Goal: Information Seeking & Learning: Learn about a topic

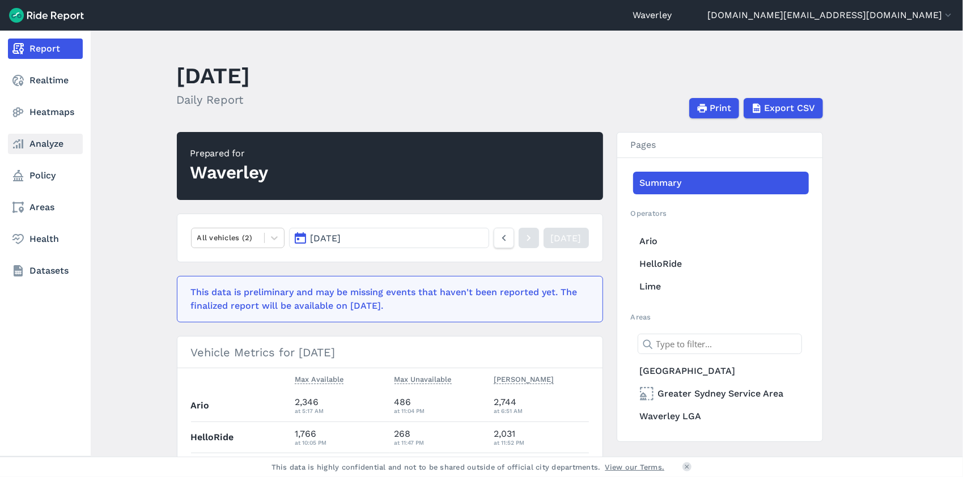
click at [48, 143] on link "Analyze" at bounding box center [45, 144] width 75 height 20
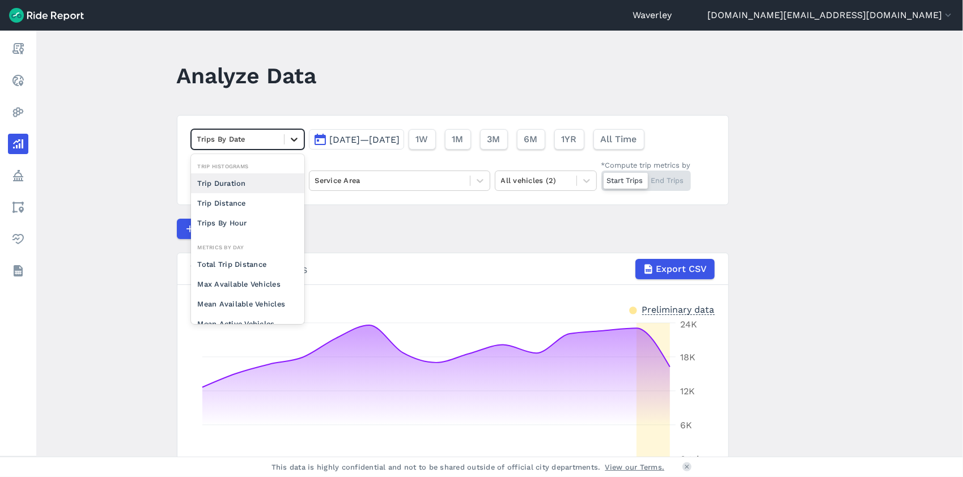
click at [293, 141] on icon at bounding box center [294, 140] width 7 height 4
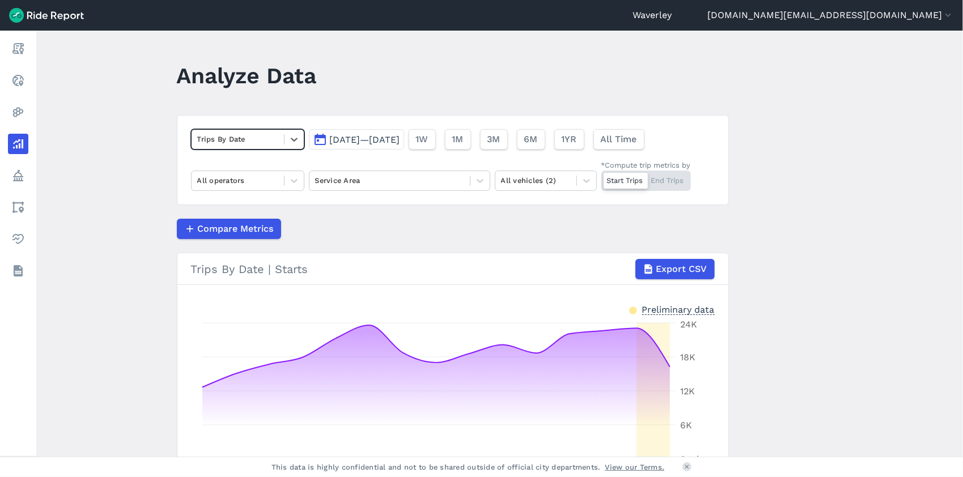
click at [239, 140] on div at bounding box center [237, 139] width 81 height 13
click at [322, 140] on button "[DATE]—[DATE]" at bounding box center [356, 139] width 95 height 20
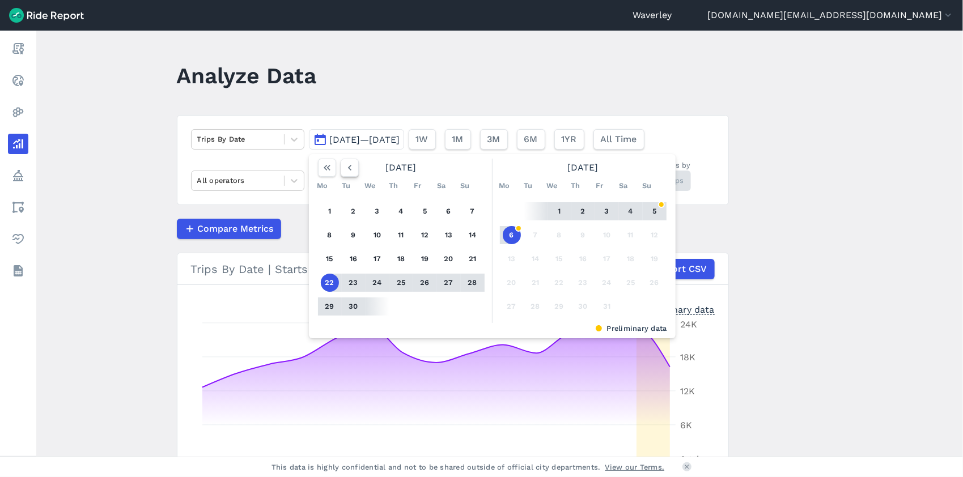
click at [348, 168] on use "button" at bounding box center [349, 168] width 3 height 6
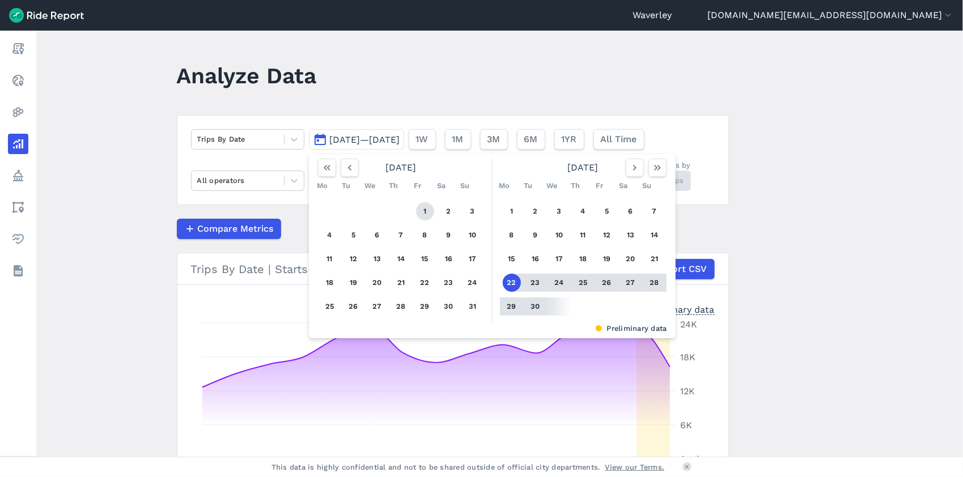
click at [420, 210] on button "1" at bounding box center [425, 211] width 18 height 18
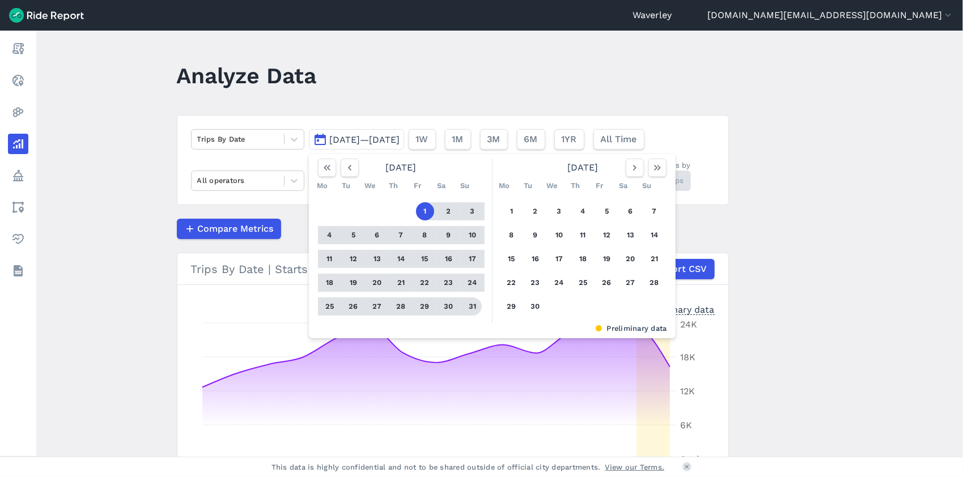
click at [472, 308] on button "31" at bounding box center [473, 307] width 18 height 18
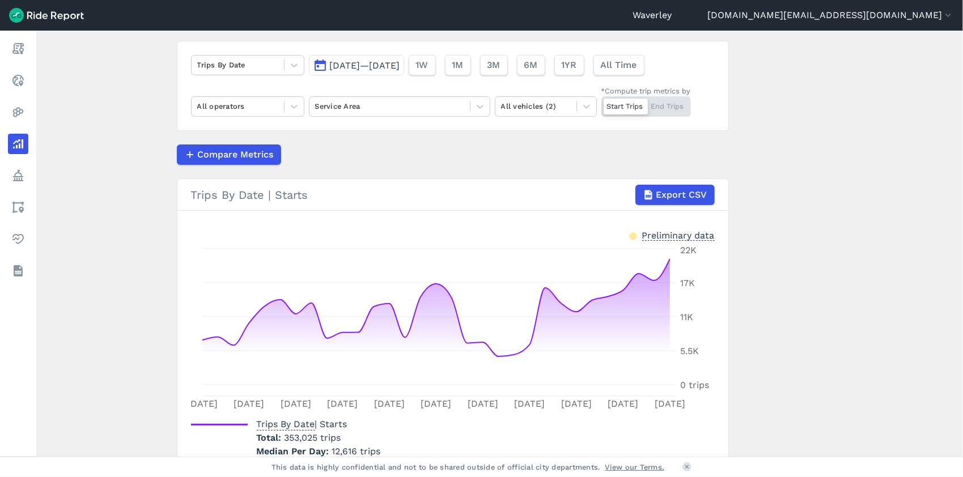
scroll to position [71, 0]
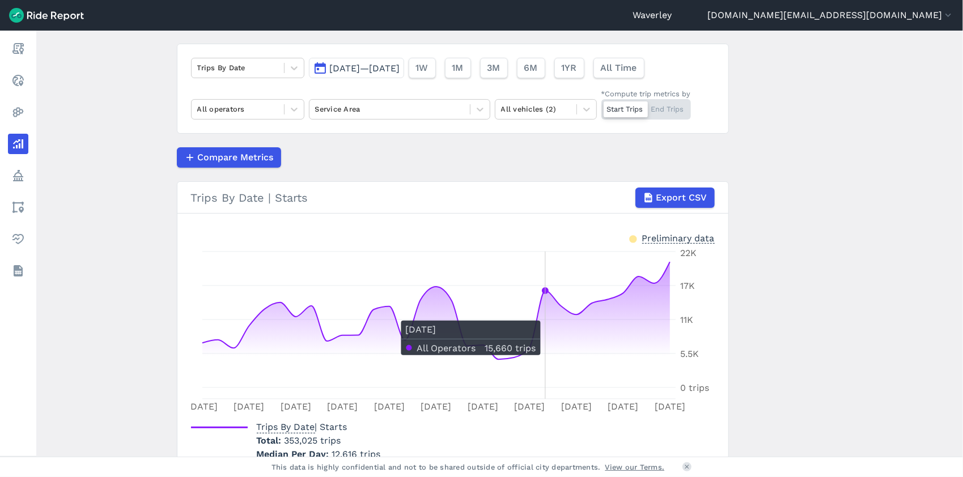
click at [542, 314] on icon at bounding box center [436, 325] width 468 height 126
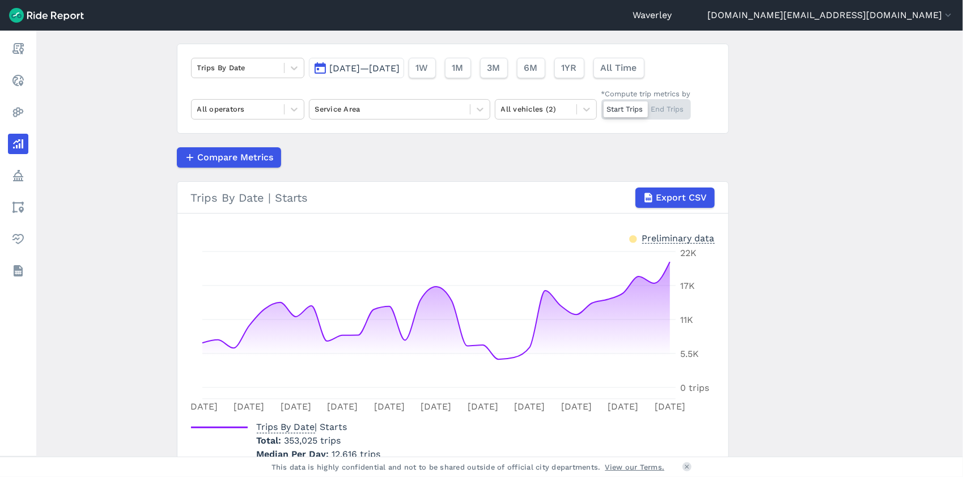
click at [465, 235] on div "Preliminary data" at bounding box center [453, 239] width 524 height 14
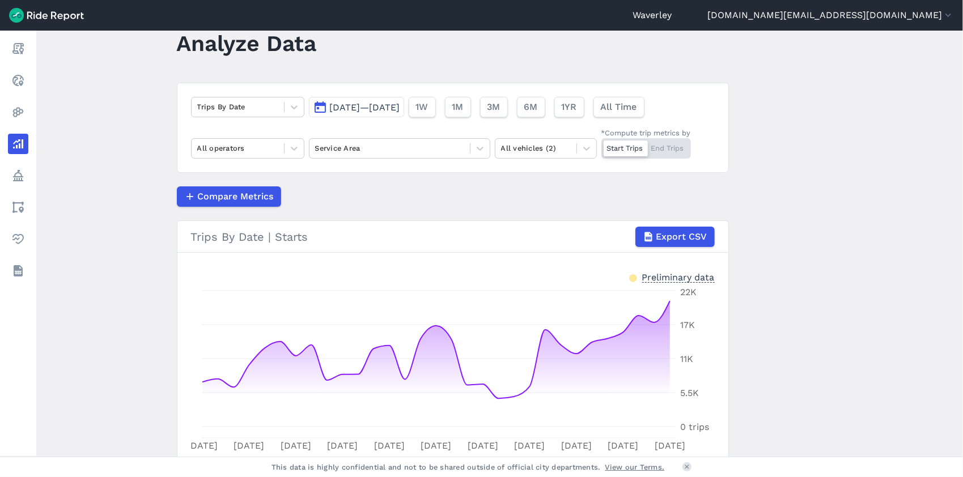
scroll to position [10, 0]
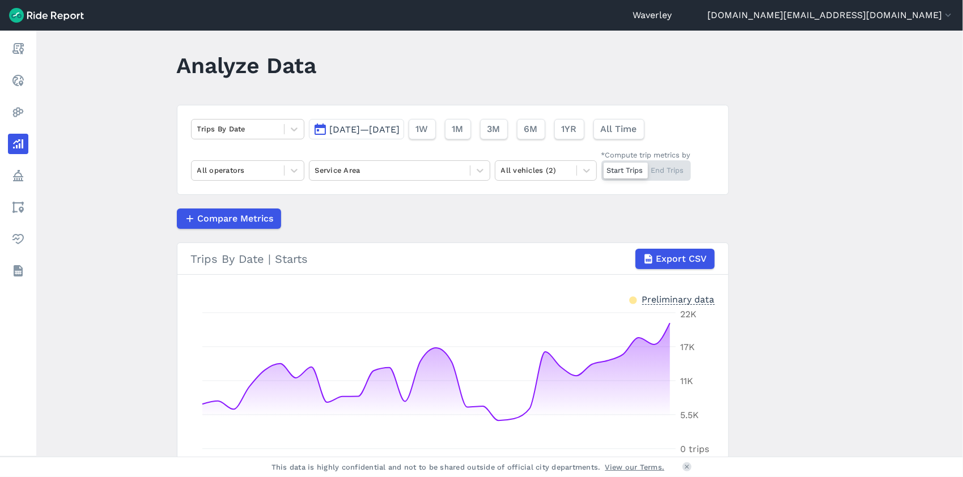
click at [313, 129] on button "[DATE]—[DATE]" at bounding box center [356, 129] width 95 height 20
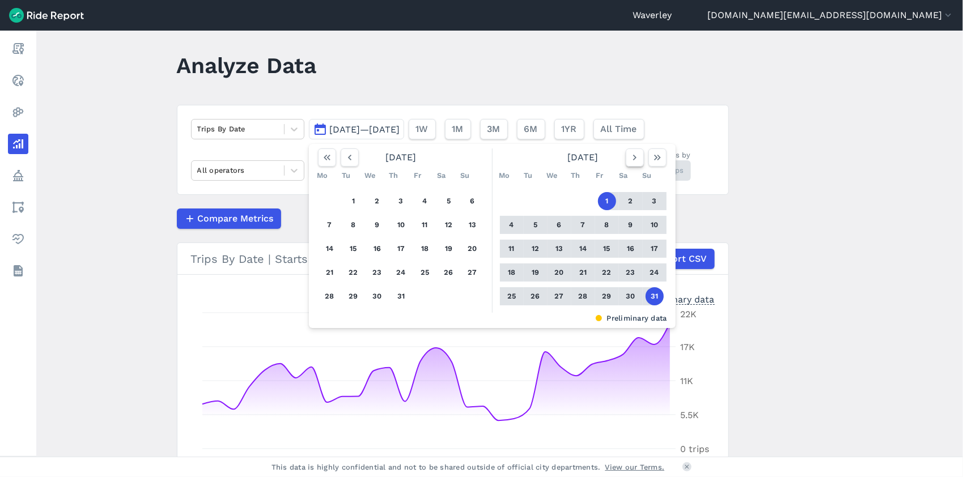
click at [635, 159] on icon "button" at bounding box center [634, 157] width 11 height 11
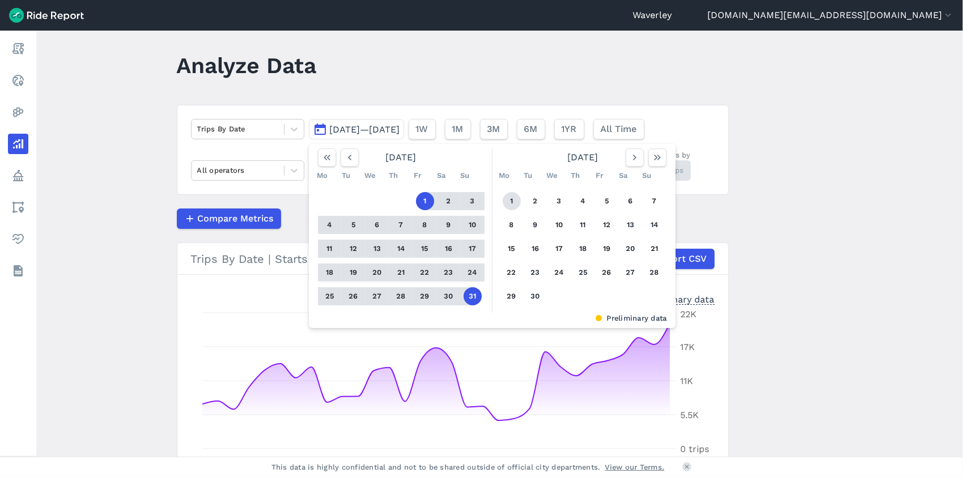
click at [512, 200] on button "1" at bounding box center [512, 201] width 18 height 18
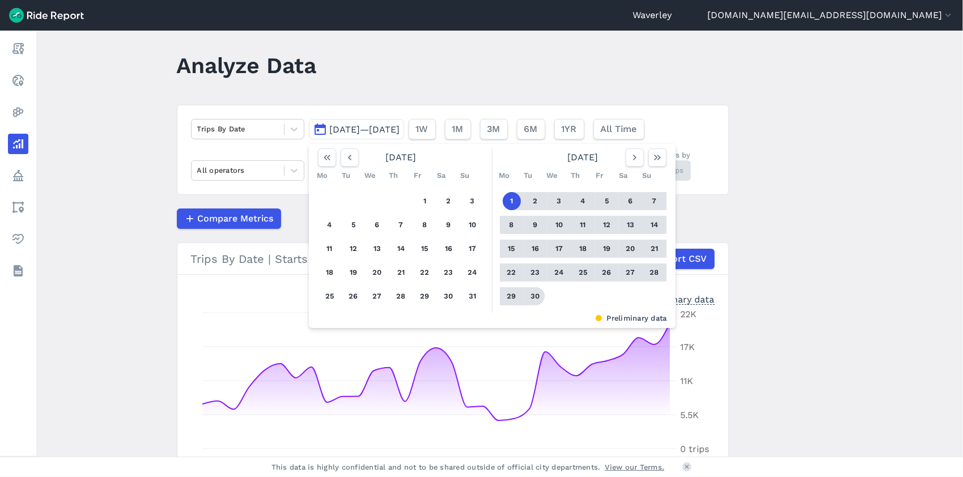
click at [532, 295] on button "30" at bounding box center [536, 297] width 18 height 18
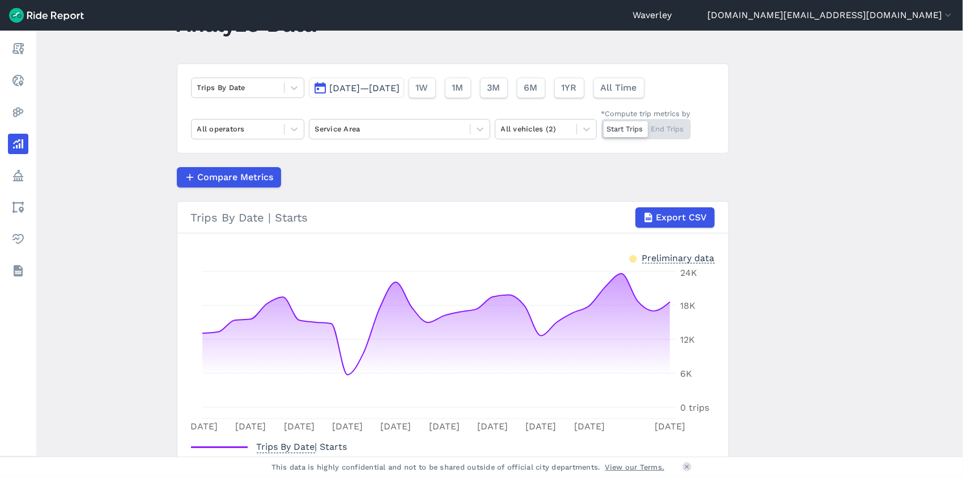
scroll to position [54, 0]
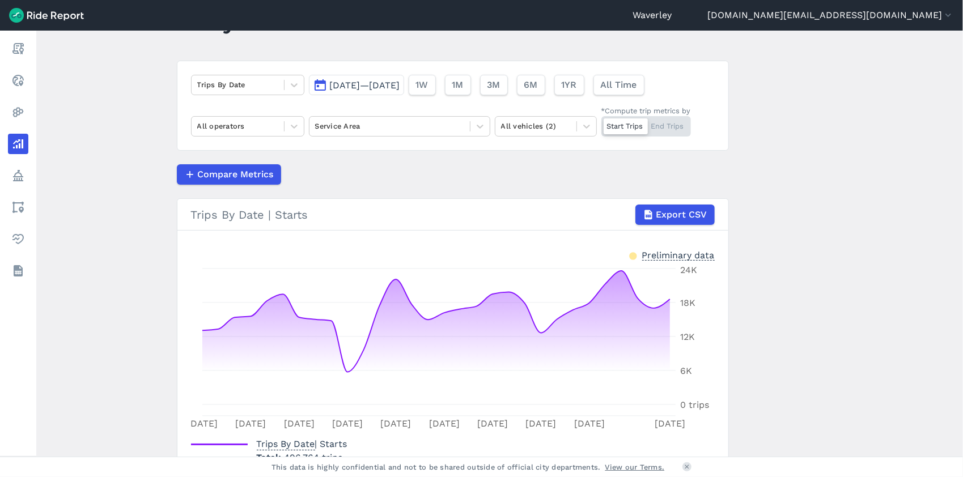
click at [318, 86] on button "[DATE]—[DATE]" at bounding box center [356, 85] width 95 height 20
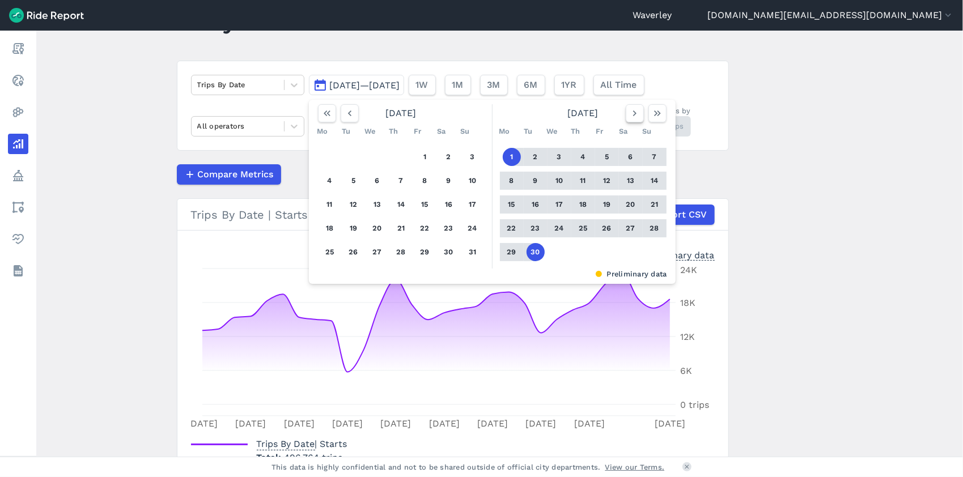
click at [635, 113] on icon "button" at bounding box center [634, 113] width 11 height 11
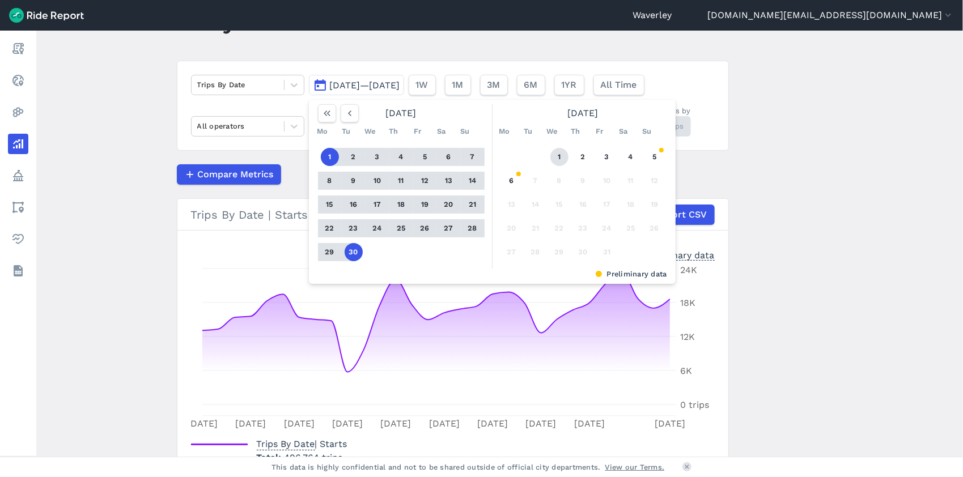
click at [556, 158] on button "1" at bounding box center [560, 157] width 18 height 18
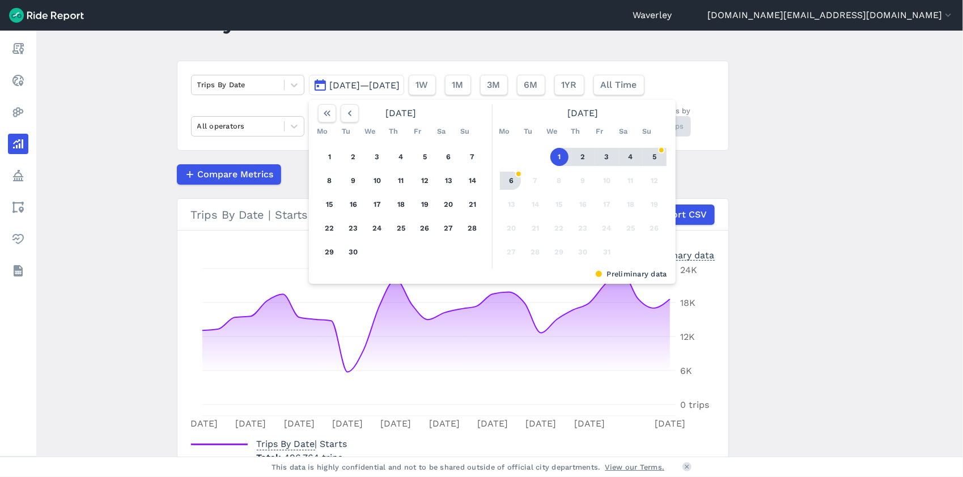
click at [513, 181] on button "6" at bounding box center [512, 181] width 18 height 18
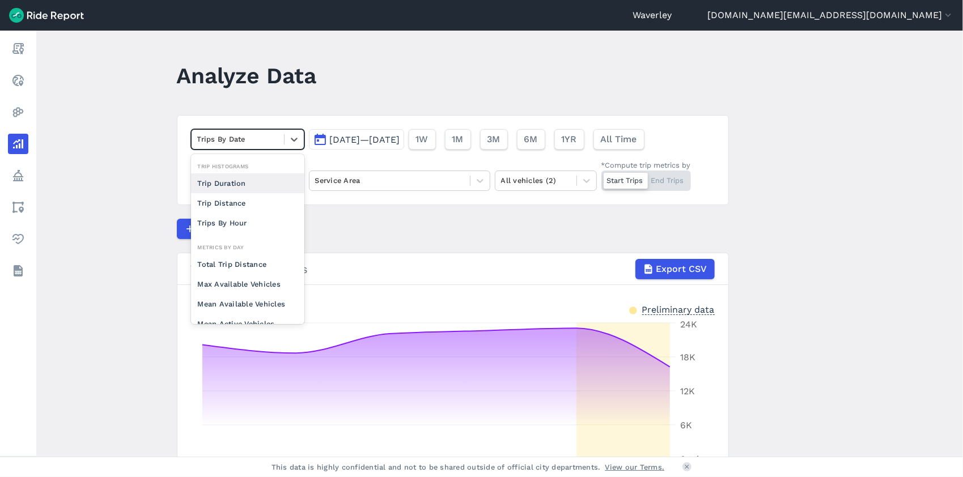
click at [220, 130] on div "Trips By Date" at bounding box center [238, 139] width 92 height 18
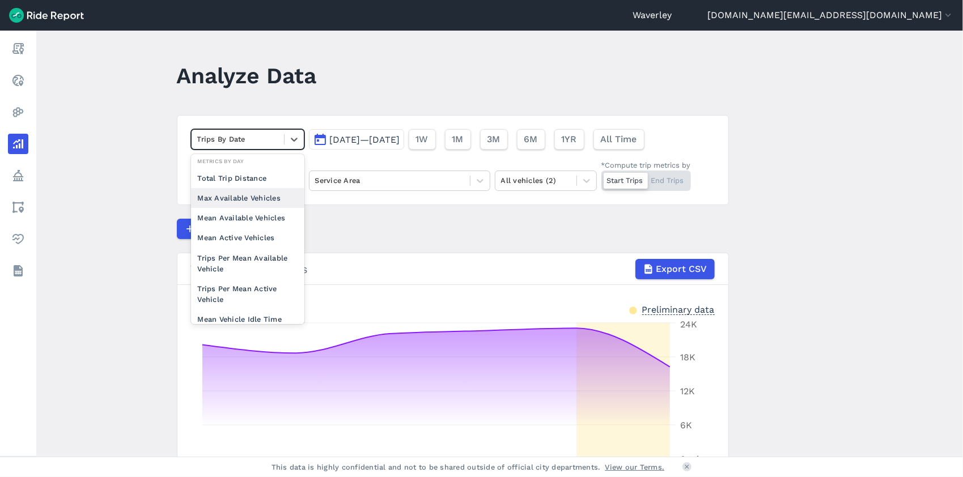
click at [253, 197] on div "Max Available Vehicles" at bounding box center [247, 198] width 113 height 20
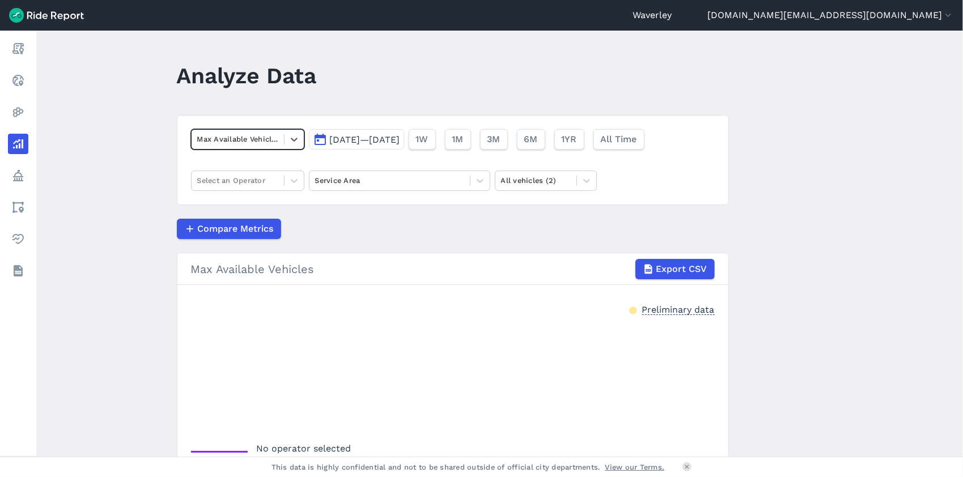
click at [320, 142] on button "[DATE]—[DATE]" at bounding box center [356, 139] width 95 height 20
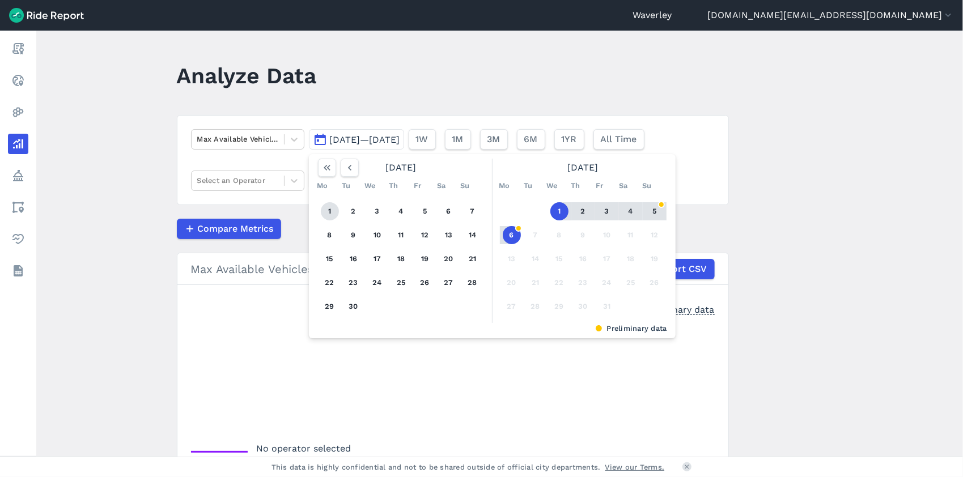
click at [325, 211] on button "1" at bounding box center [330, 211] width 18 height 18
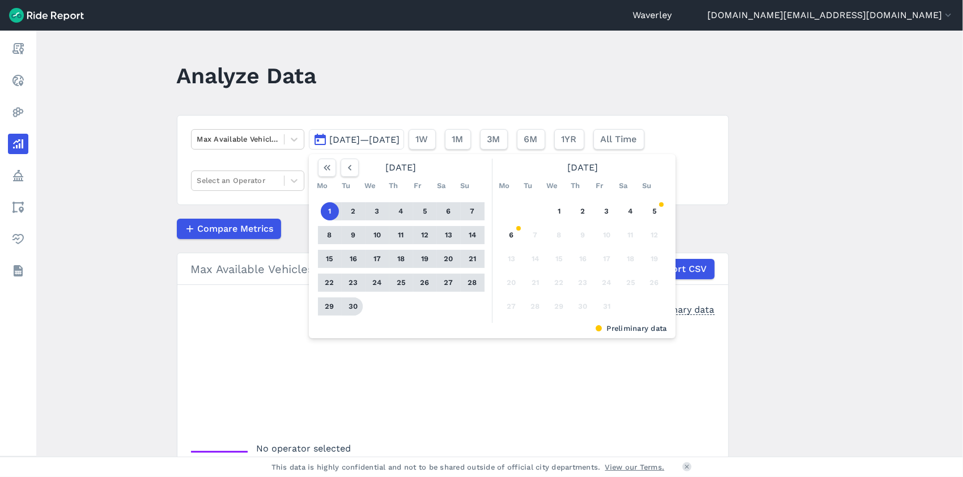
click at [352, 308] on button "30" at bounding box center [354, 307] width 18 height 18
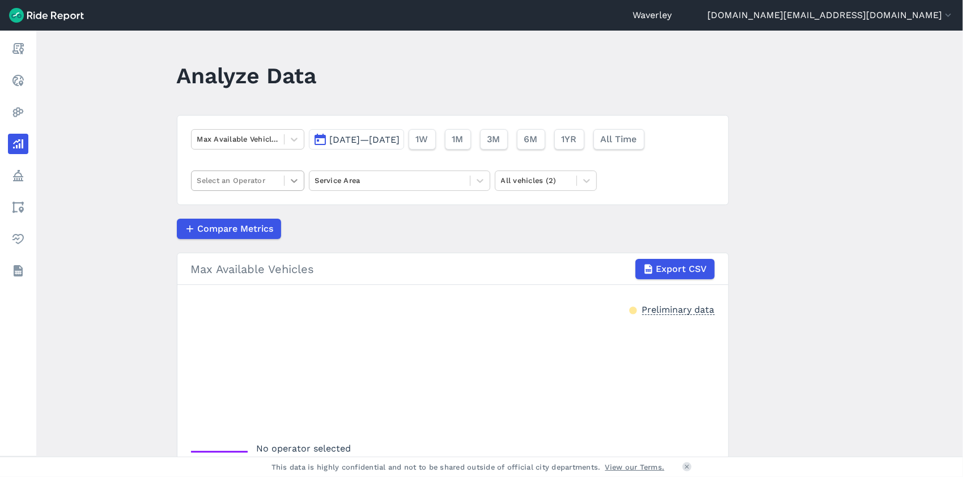
click at [291, 180] on icon at bounding box center [294, 180] width 11 height 11
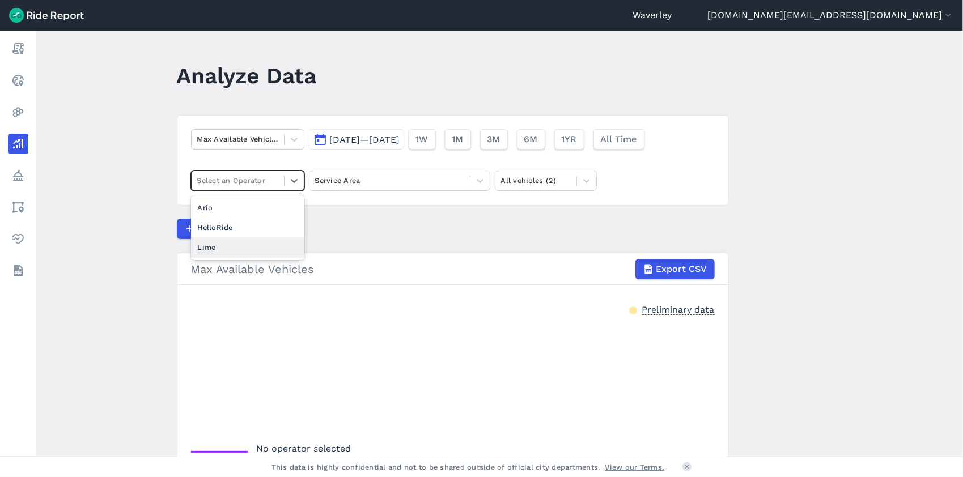
click at [231, 246] on div "Lime" at bounding box center [247, 248] width 113 height 20
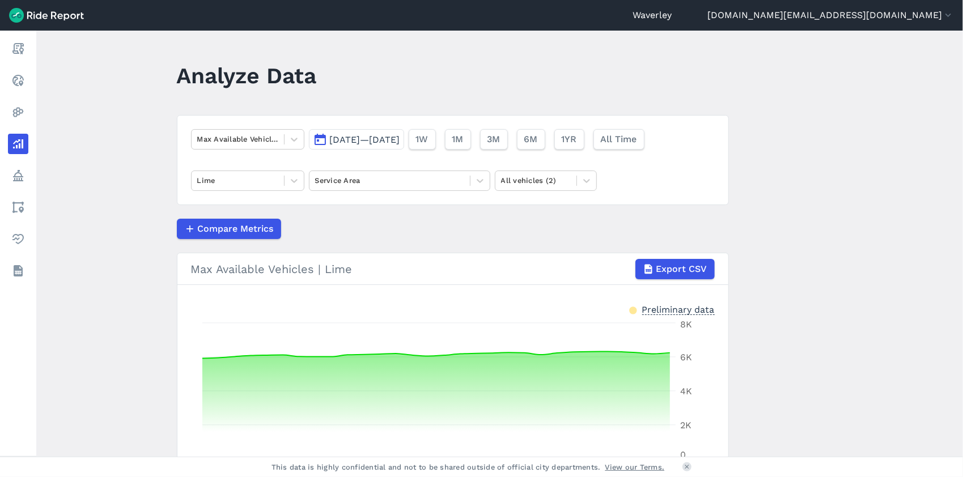
click at [317, 138] on button "[DATE]—[DATE]" at bounding box center [356, 139] width 95 height 20
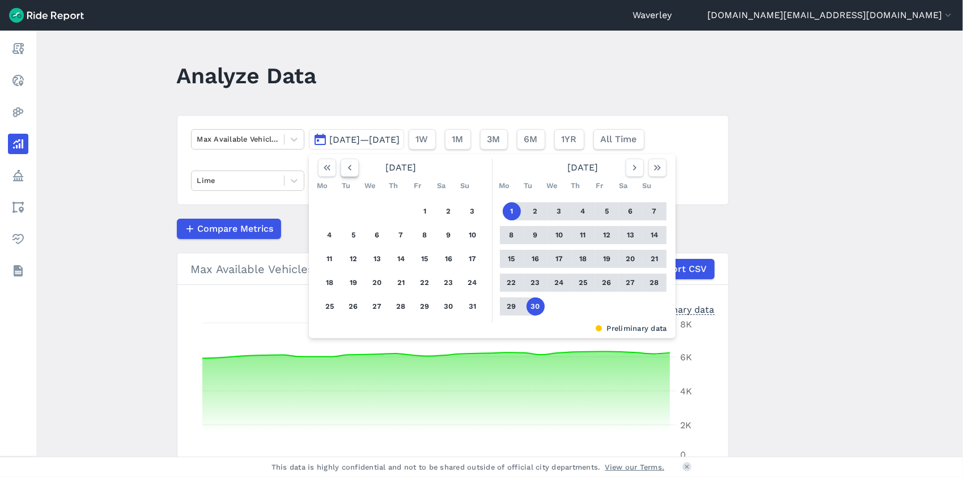
click at [352, 168] on icon "button" at bounding box center [349, 167] width 11 height 11
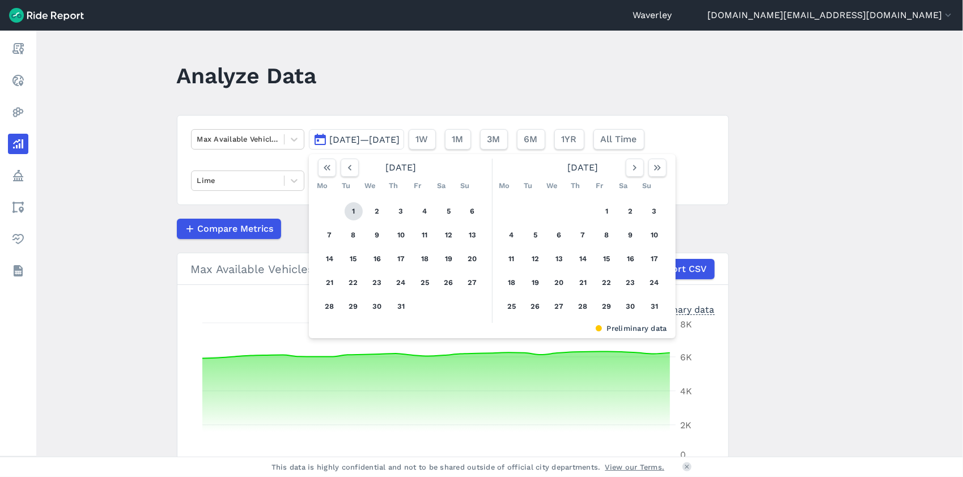
click at [353, 213] on button "1" at bounding box center [354, 211] width 18 height 18
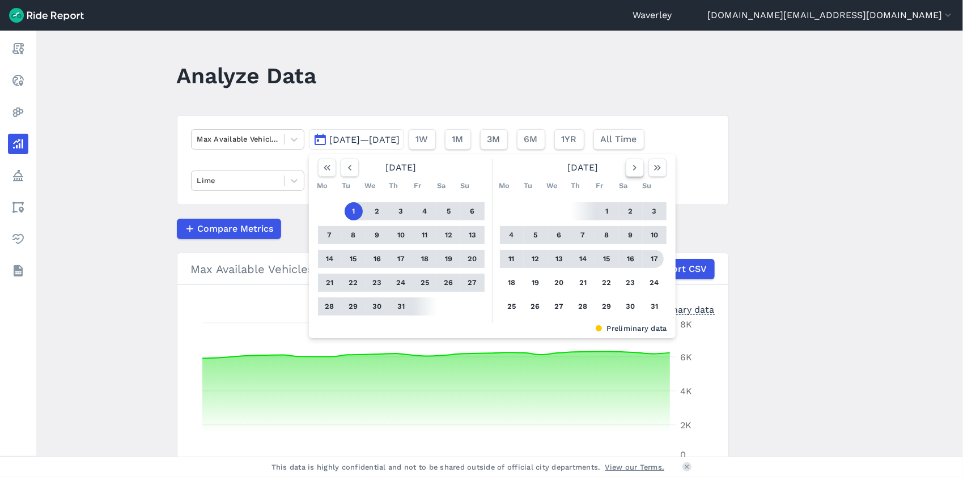
click at [632, 168] on icon "button" at bounding box center [634, 167] width 11 height 11
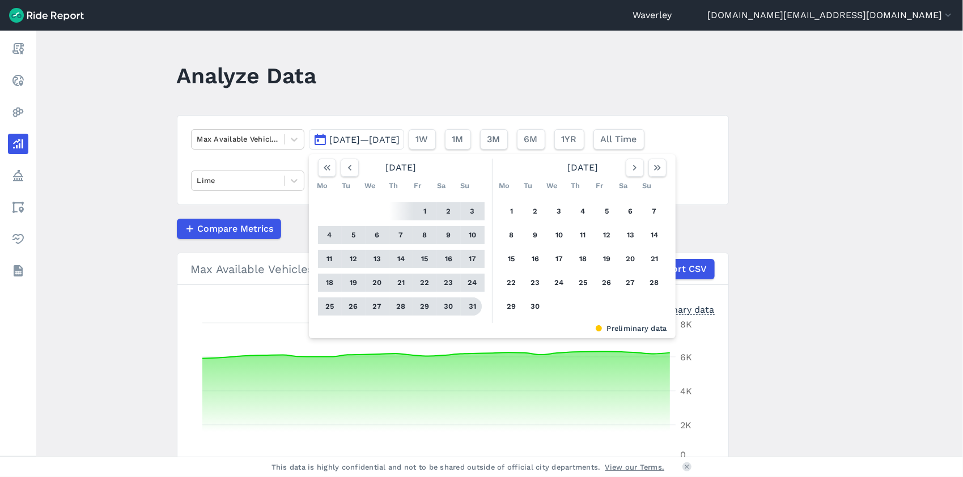
click at [472, 305] on button "31" at bounding box center [473, 307] width 18 height 18
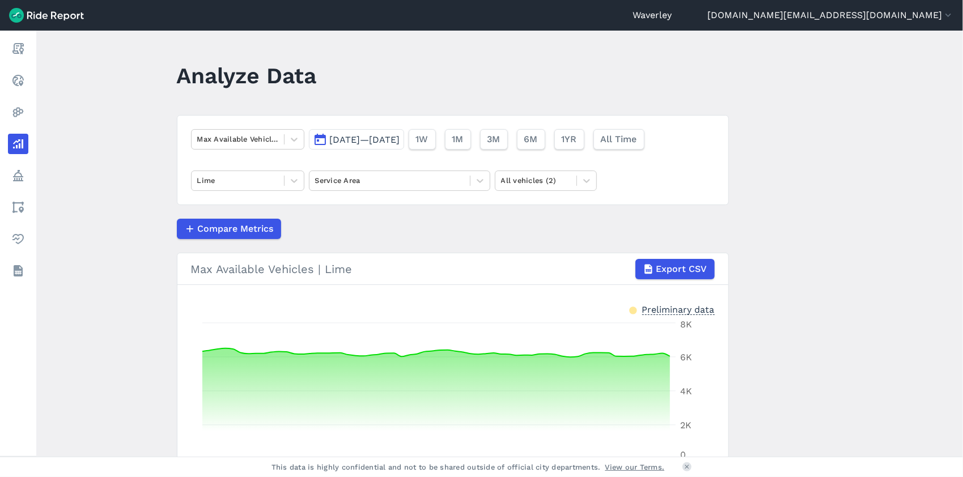
click at [321, 140] on button "[DATE]—[DATE]" at bounding box center [356, 139] width 95 height 20
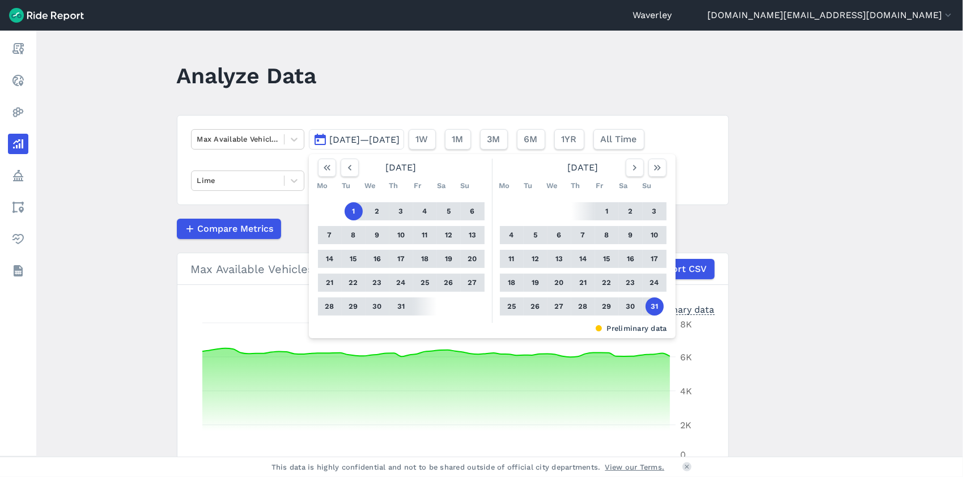
click at [350, 212] on button "1" at bounding box center [354, 211] width 18 height 18
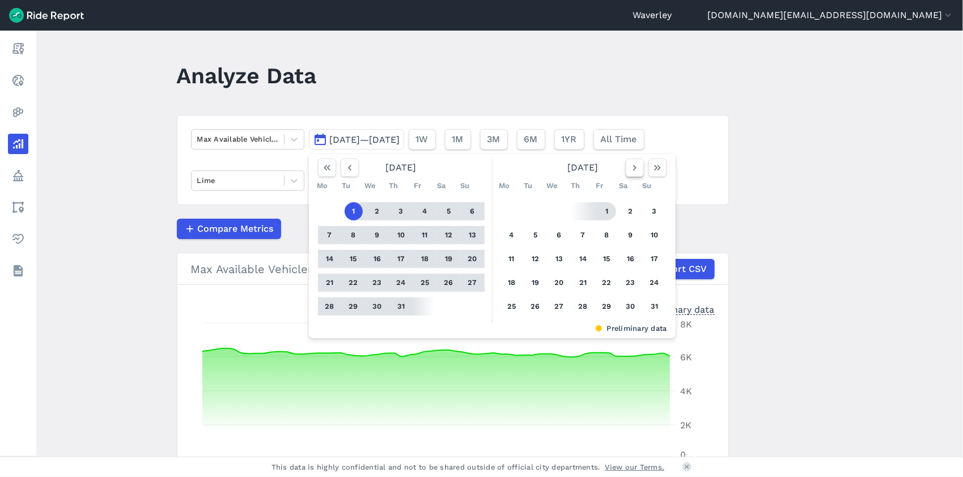
click at [635, 169] on icon "button" at bounding box center [634, 167] width 11 height 11
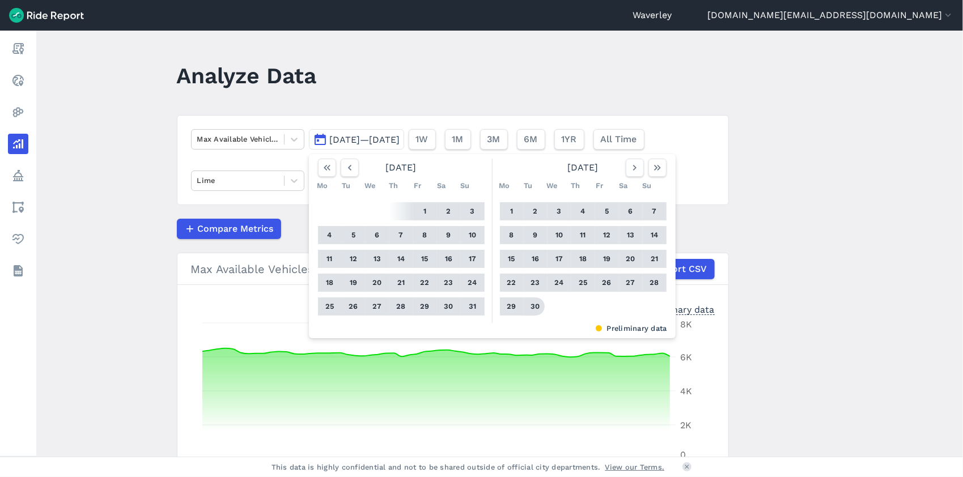
click at [535, 305] on button "30" at bounding box center [536, 307] width 18 height 18
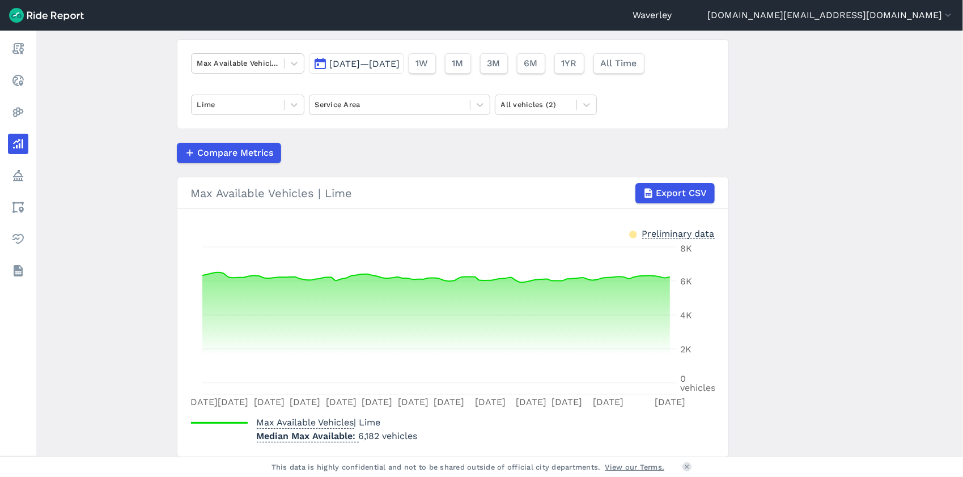
scroll to position [73, 0]
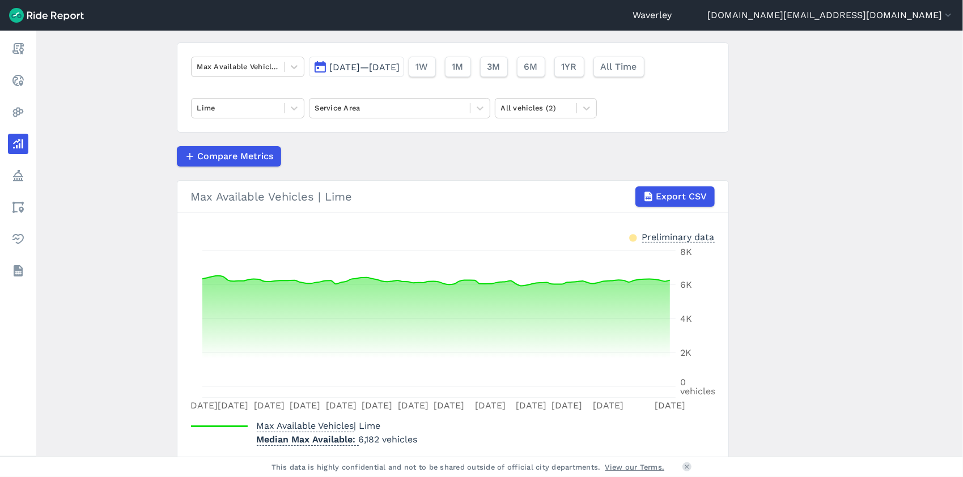
click at [320, 66] on button "[DATE]—[DATE]" at bounding box center [356, 67] width 95 height 20
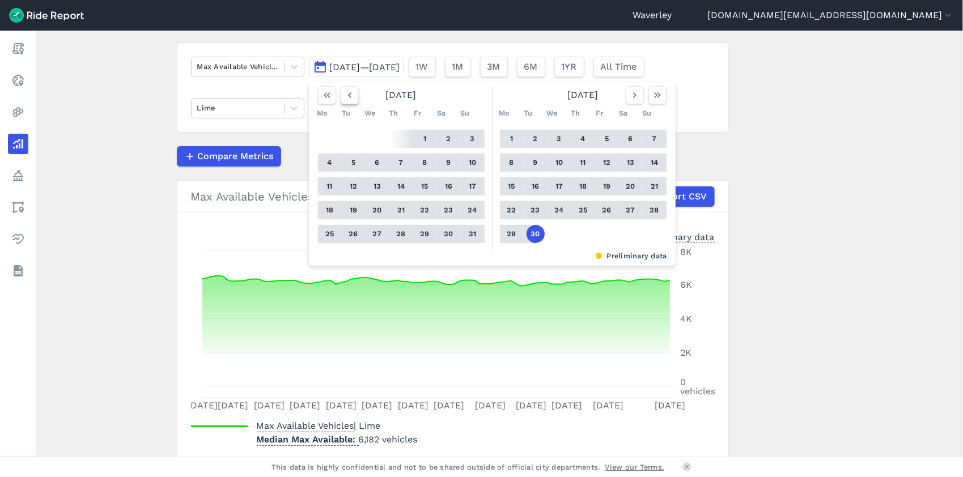
click at [348, 96] on use "button" at bounding box center [349, 95] width 3 height 6
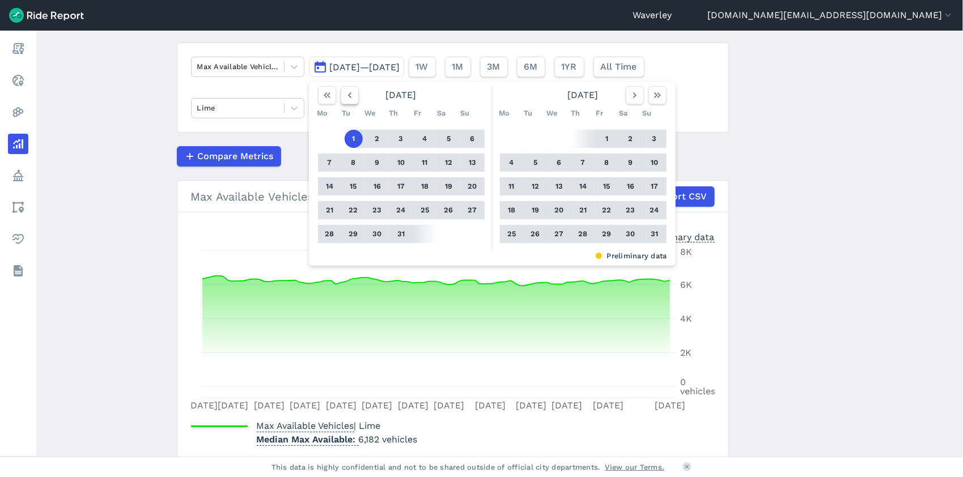
click at [348, 96] on use "button" at bounding box center [349, 95] width 3 height 6
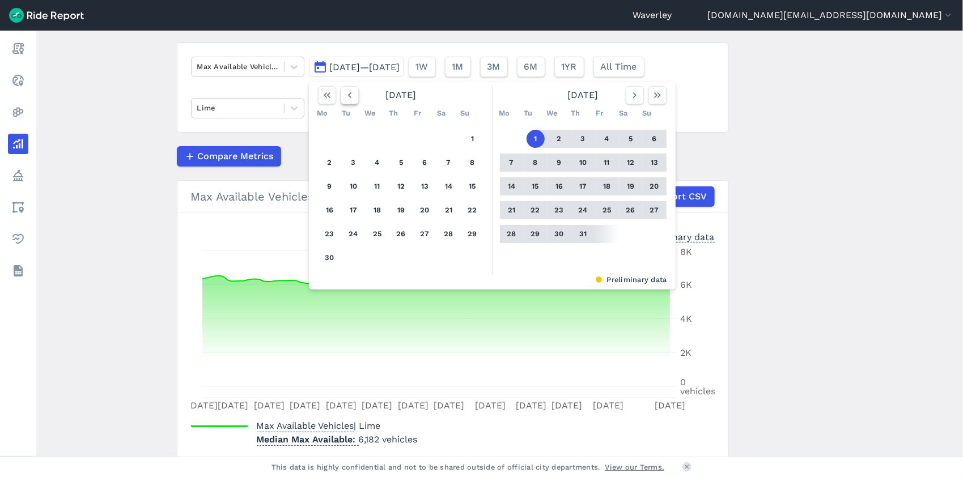
click at [348, 96] on use "button" at bounding box center [349, 95] width 3 height 6
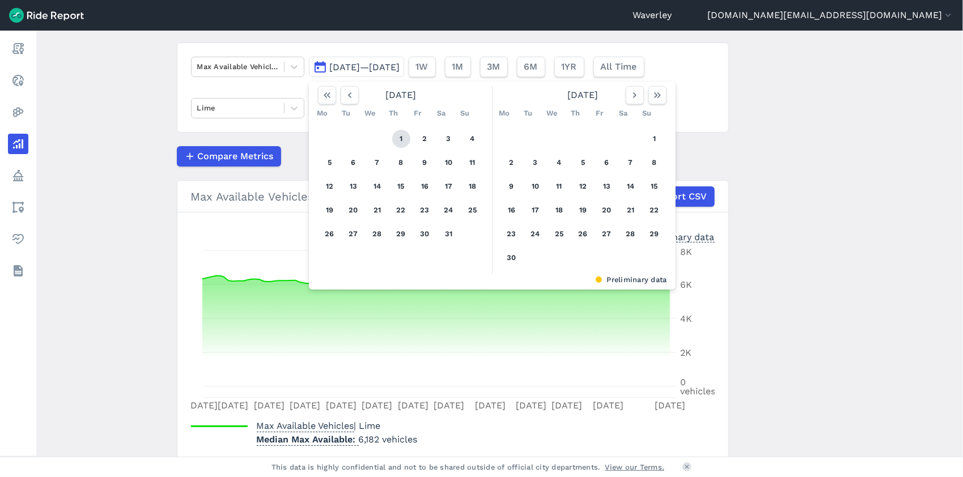
click at [398, 140] on button "1" at bounding box center [401, 139] width 18 height 18
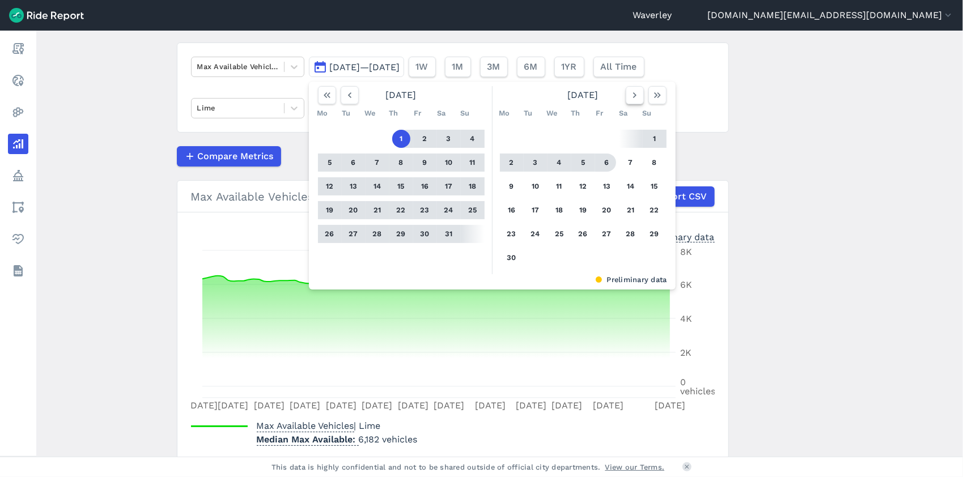
click at [631, 94] on icon "button" at bounding box center [634, 95] width 11 height 11
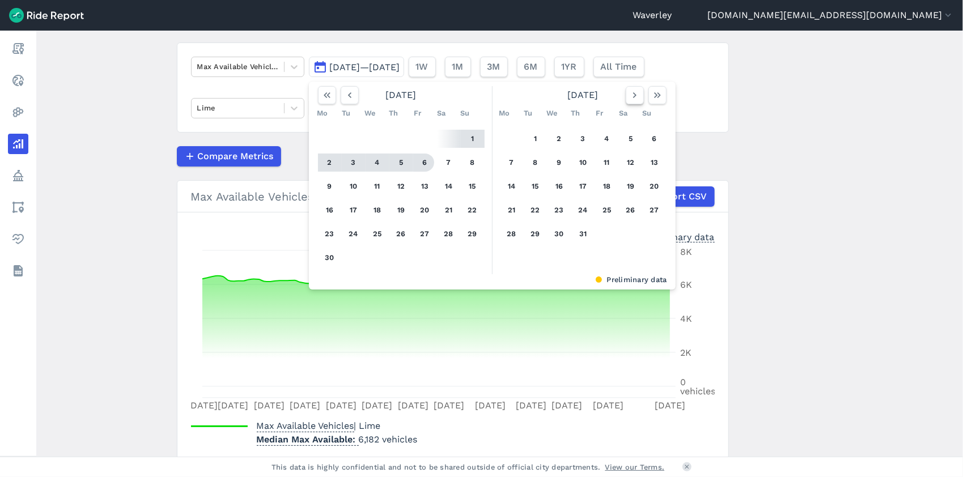
click at [631, 94] on icon "button" at bounding box center [634, 95] width 11 height 11
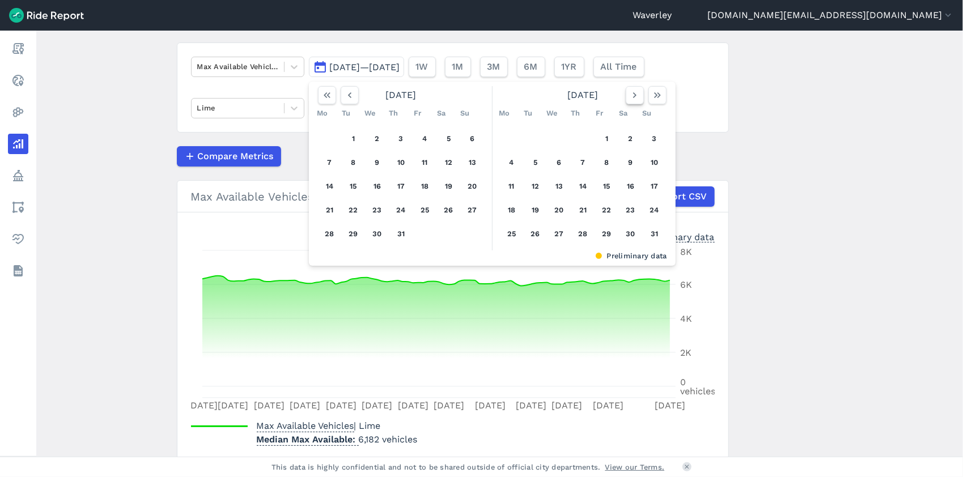
click at [631, 95] on icon "button" at bounding box center [634, 95] width 11 height 11
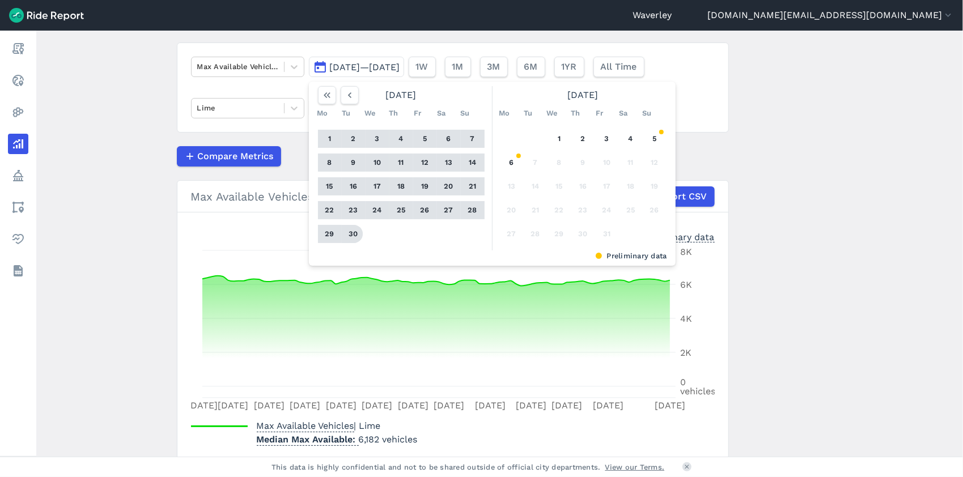
click at [352, 234] on button "30" at bounding box center [354, 234] width 18 height 18
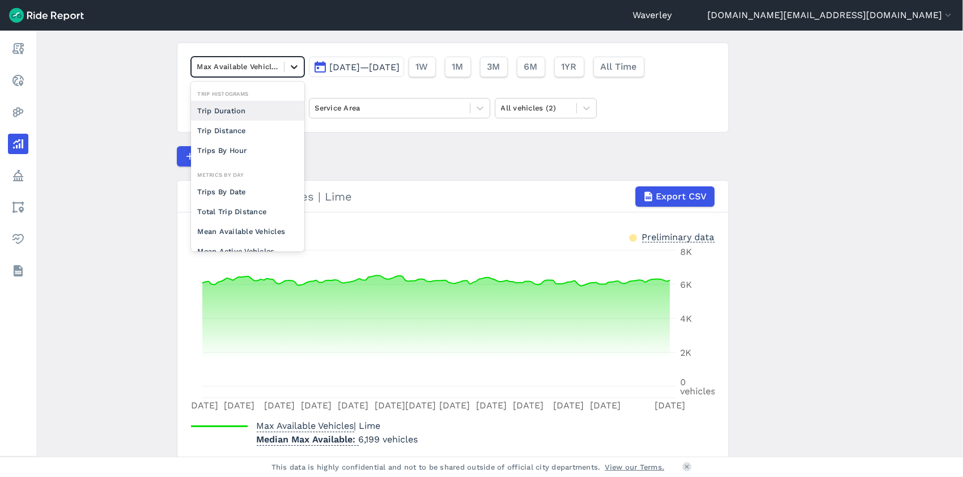
click at [289, 67] on icon at bounding box center [294, 66] width 11 height 11
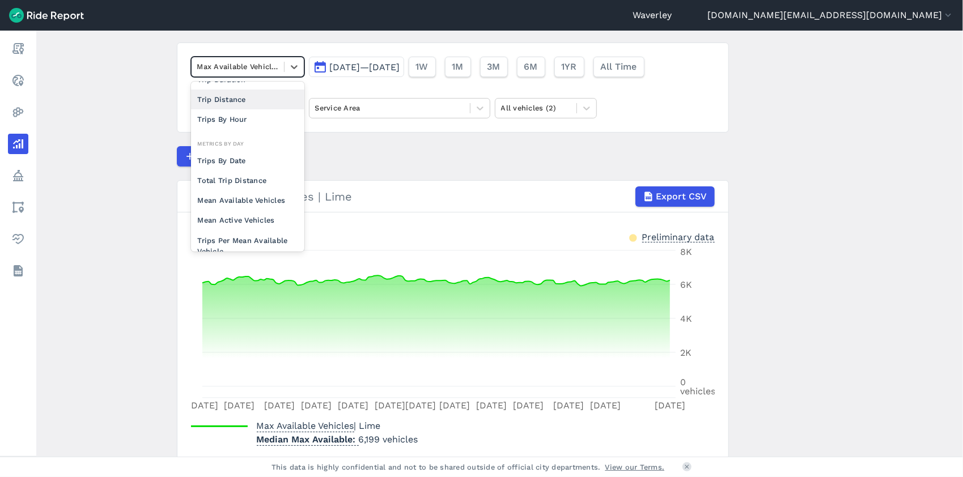
scroll to position [53, 0]
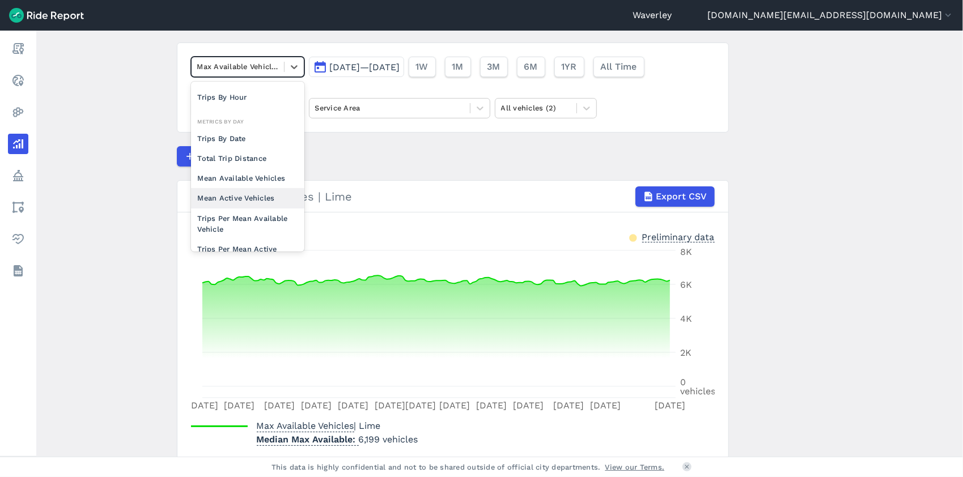
click at [264, 197] on div "Mean Active Vehicles" at bounding box center [247, 198] width 113 height 20
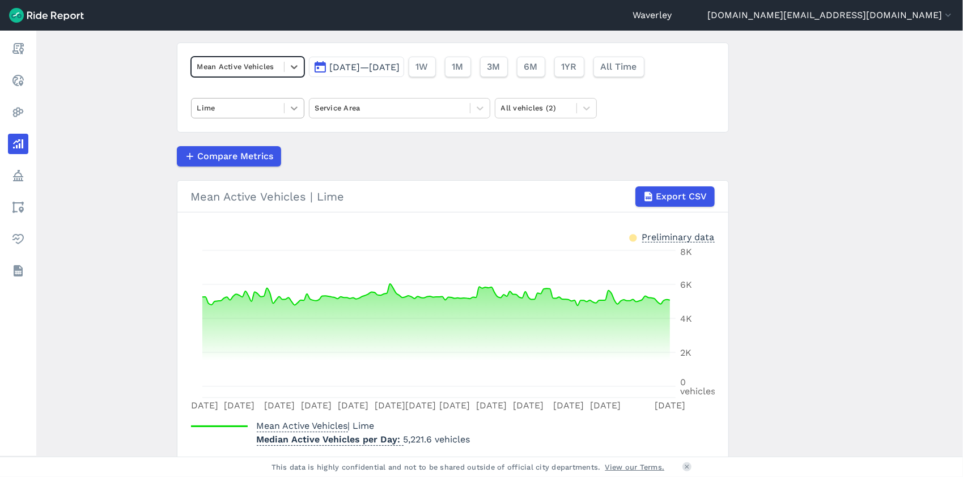
click at [293, 109] on icon at bounding box center [294, 109] width 7 height 4
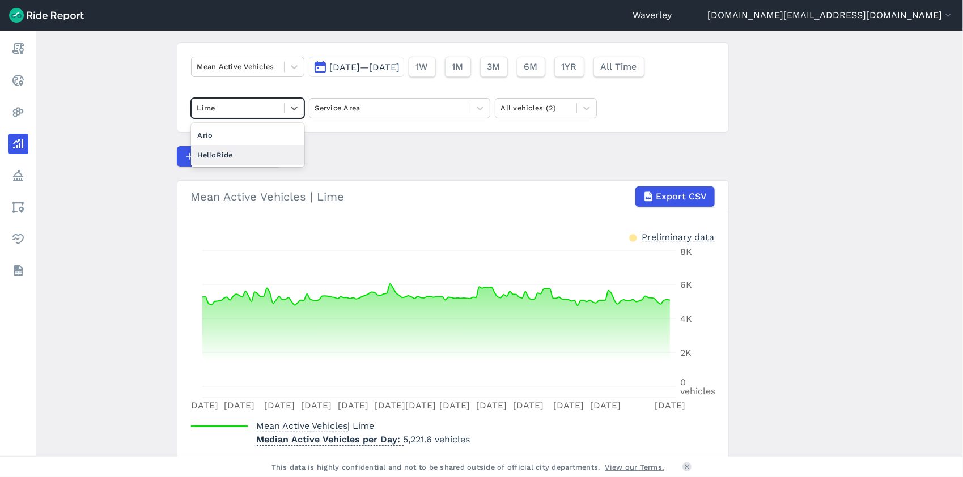
click at [250, 154] on div "HelloRide" at bounding box center [247, 155] width 113 height 20
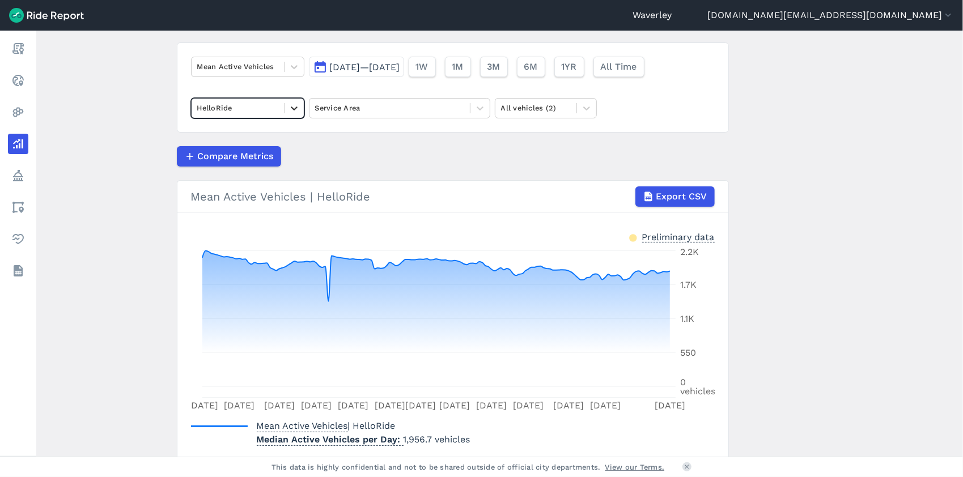
click at [292, 109] on icon at bounding box center [294, 109] width 7 height 4
click at [235, 135] on div "Ario" at bounding box center [247, 135] width 113 height 20
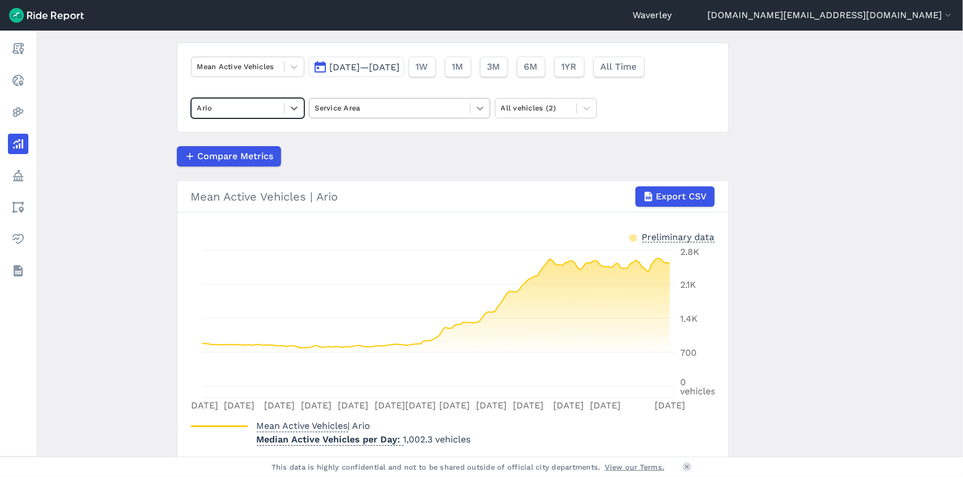
click at [481, 107] on icon at bounding box center [480, 108] width 11 height 11
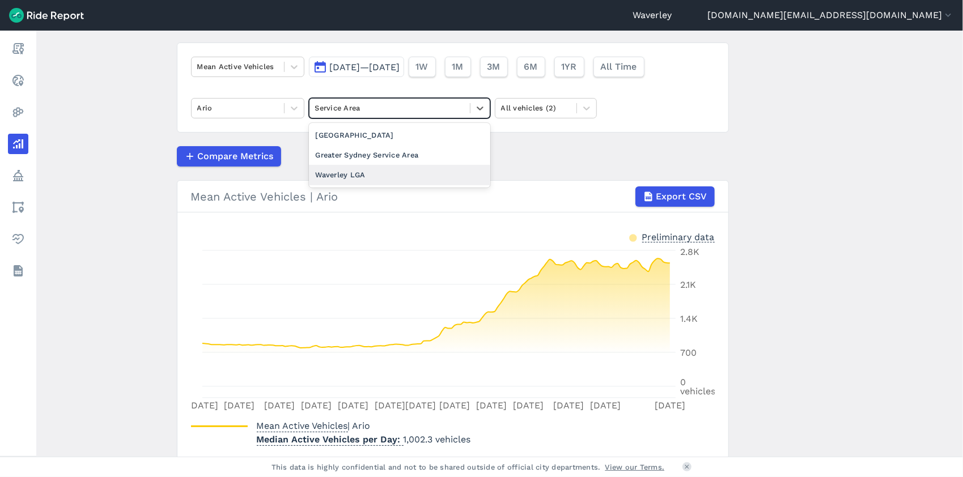
click at [360, 174] on div "Waverley LGA" at bounding box center [399, 175] width 181 height 20
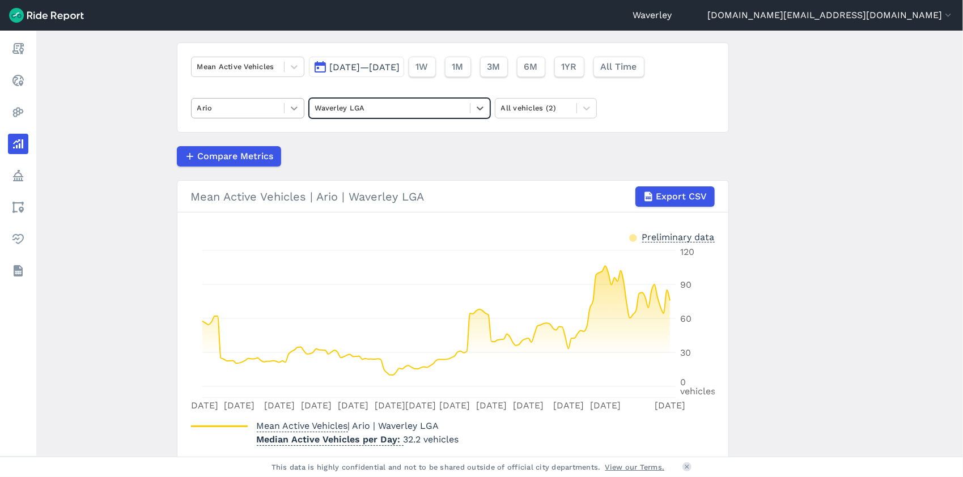
click at [294, 108] on icon at bounding box center [294, 109] width 7 height 4
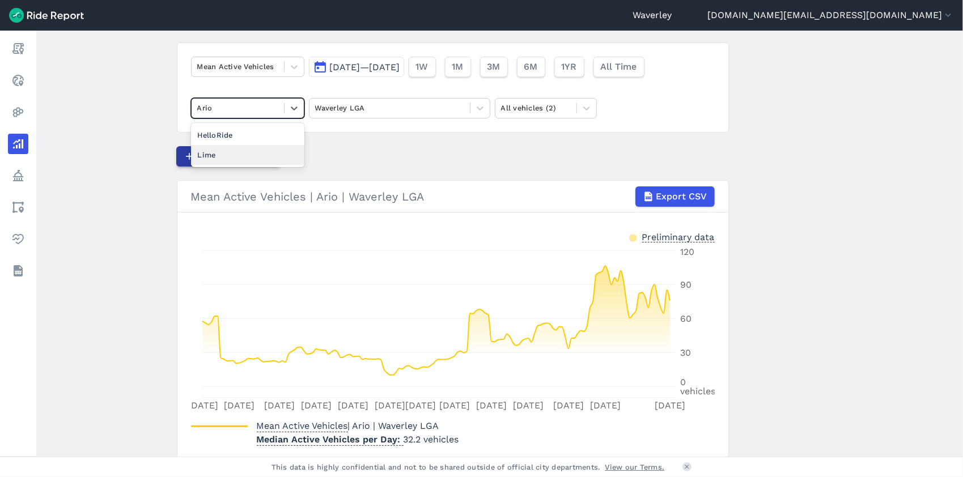
click at [227, 158] on div "Lime" at bounding box center [247, 155] width 113 height 20
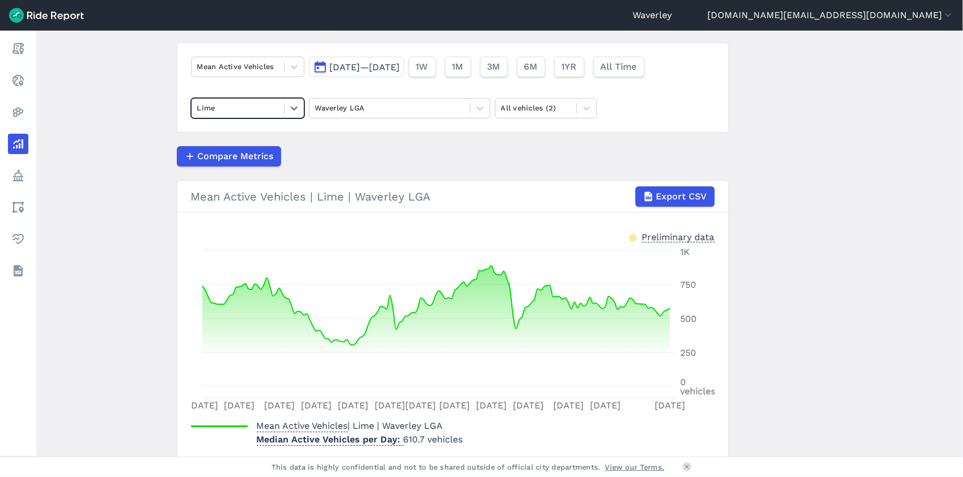
click at [320, 66] on button "[DATE]—[DATE]" at bounding box center [356, 67] width 95 height 20
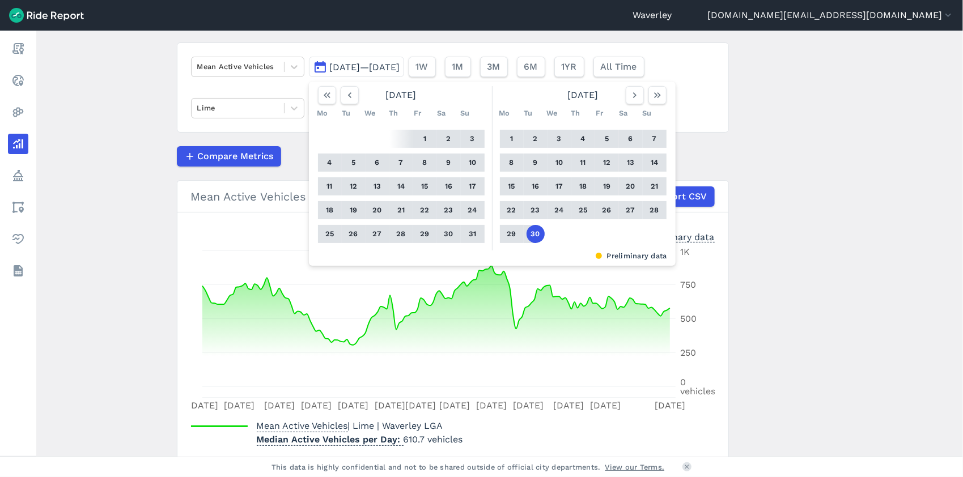
click at [701, 146] on div "Compare Metrics" at bounding box center [453, 156] width 552 height 20
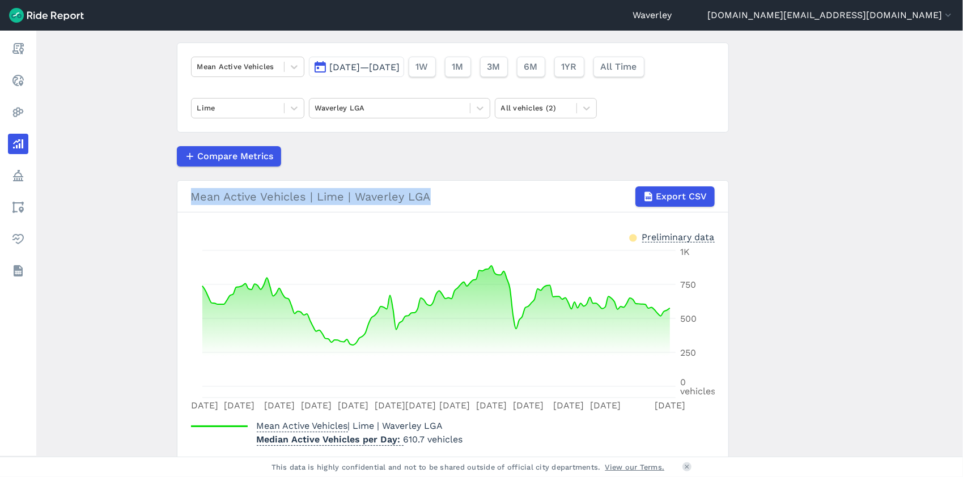
drag, startPoint x: 959, startPoint y: 172, endPoint x: 958, endPoint y: 196, distance: 24.4
click at [958, 196] on main "Analyze Data Mean Active Vehicles [DATE]—[DATE] 1W 1M 3M 6M 1YR All Time Lime W…" at bounding box center [499, 244] width 927 height 426
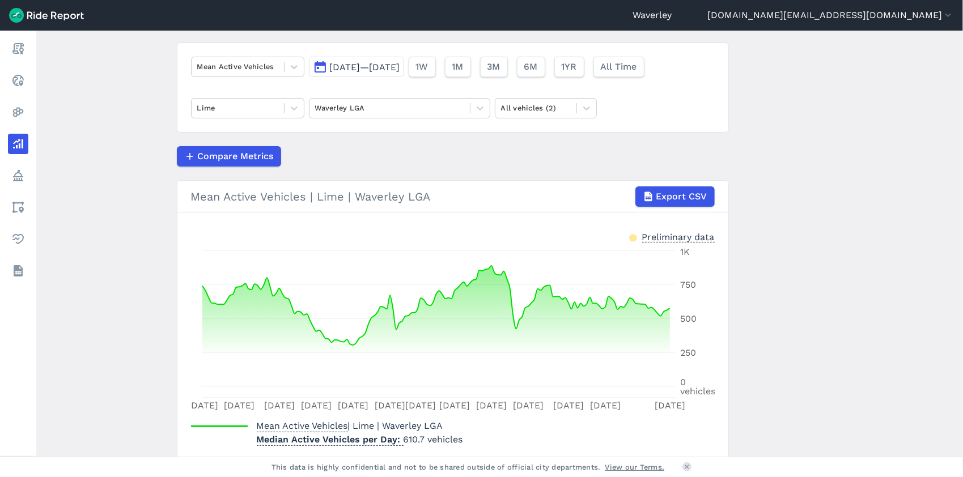
drag, startPoint x: 958, startPoint y: 196, endPoint x: 961, endPoint y: 234, distance: 37.5
click at [961, 234] on main "Analyze Data Mean Active Vehicles [DATE]—[DATE] 1W 1M 3M 6M 1YR All Time Lime W…" at bounding box center [499, 244] width 927 height 426
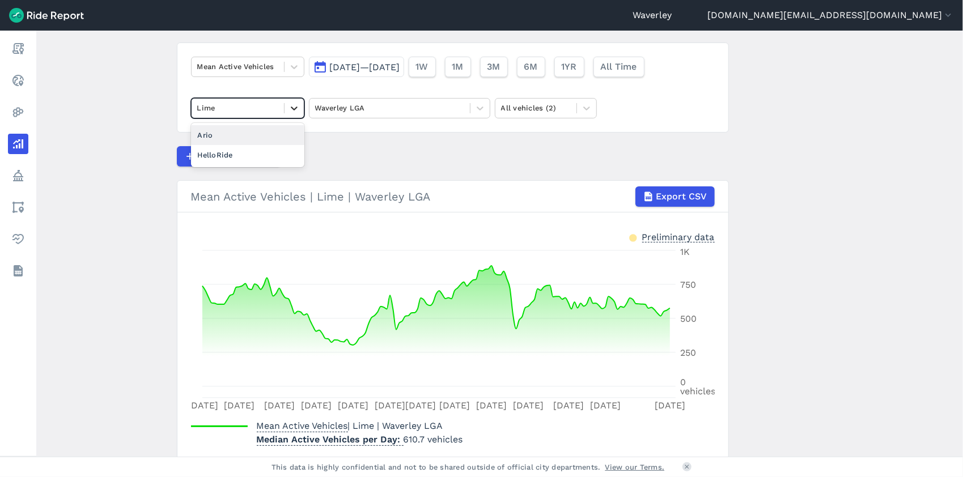
click at [293, 108] on icon at bounding box center [294, 109] width 7 height 4
click at [248, 136] on div "Ario" at bounding box center [247, 135] width 113 height 20
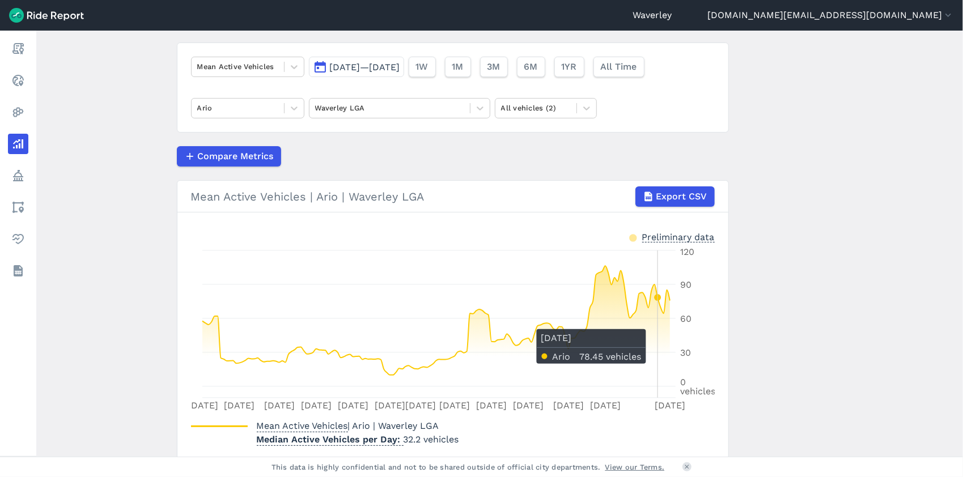
drag, startPoint x: 654, startPoint y: 316, endPoint x: 657, endPoint y: 322, distance: 6.9
click at [657, 322] on icon at bounding box center [436, 326] width 468 height 121
click at [294, 72] on div at bounding box center [294, 66] width 19 height 19
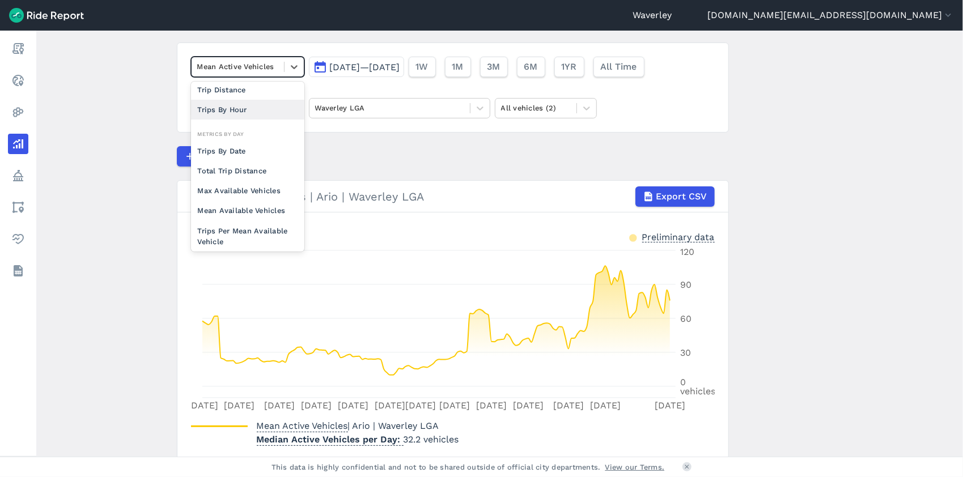
scroll to position [44, 0]
click at [244, 187] on div "Max Available Vehicles" at bounding box center [247, 188] width 113 height 20
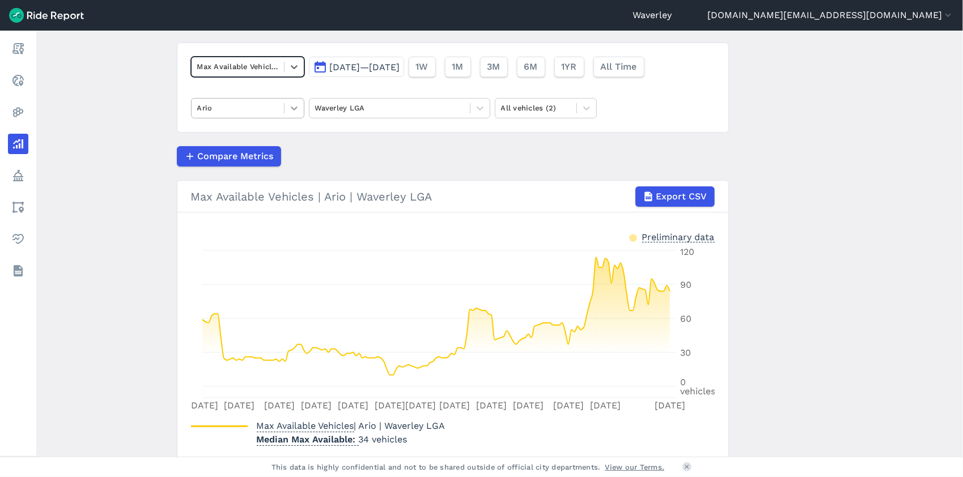
click at [291, 108] on icon at bounding box center [294, 109] width 7 height 4
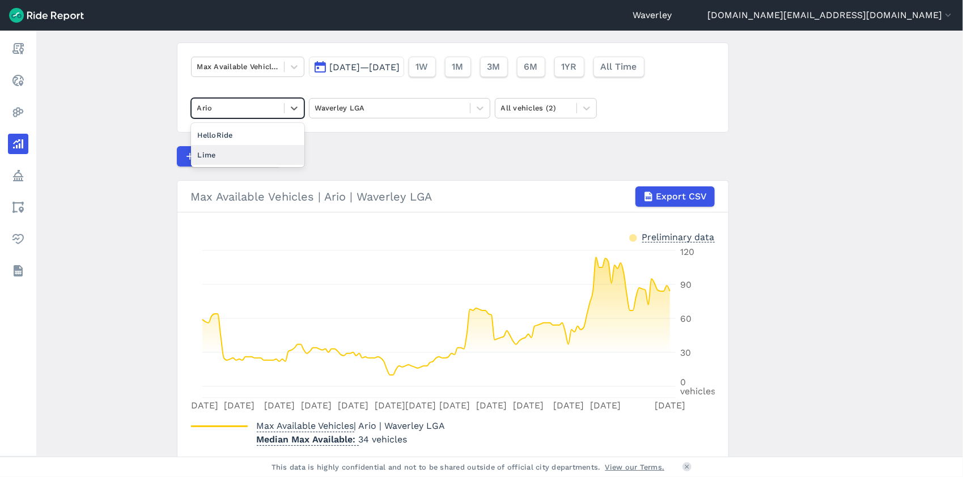
click at [235, 155] on div "Lime" at bounding box center [247, 155] width 113 height 20
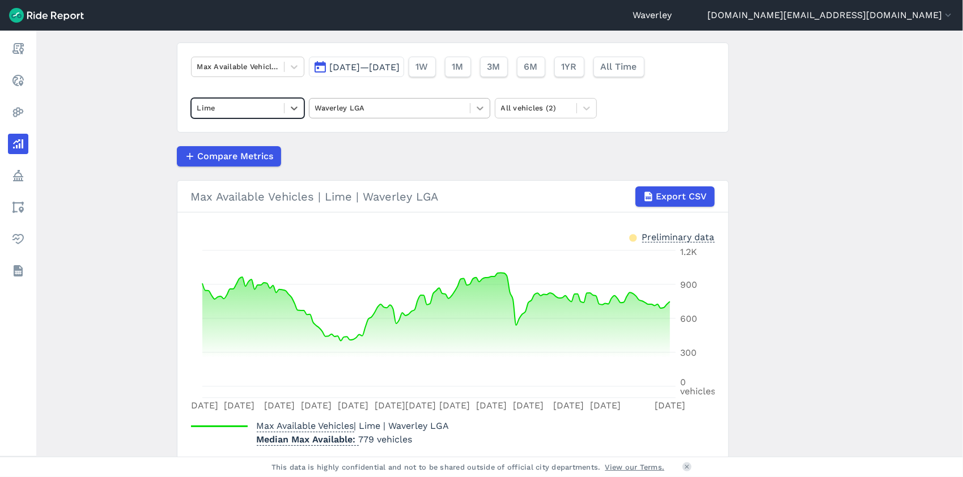
click at [480, 108] on icon at bounding box center [480, 109] width 7 height 4
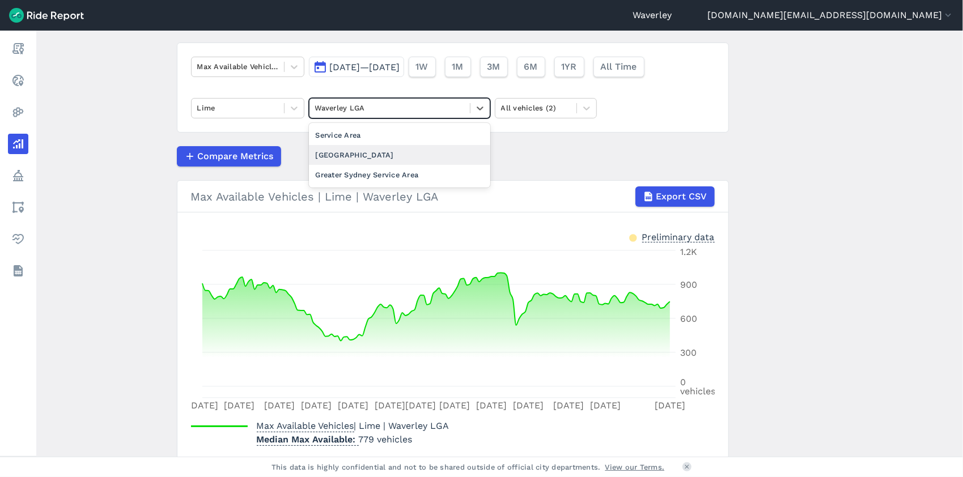
click at [365, 154] on div "[GEOGRAPHIC_DATA]" at bounding box center [399, 155] width 181 height 20
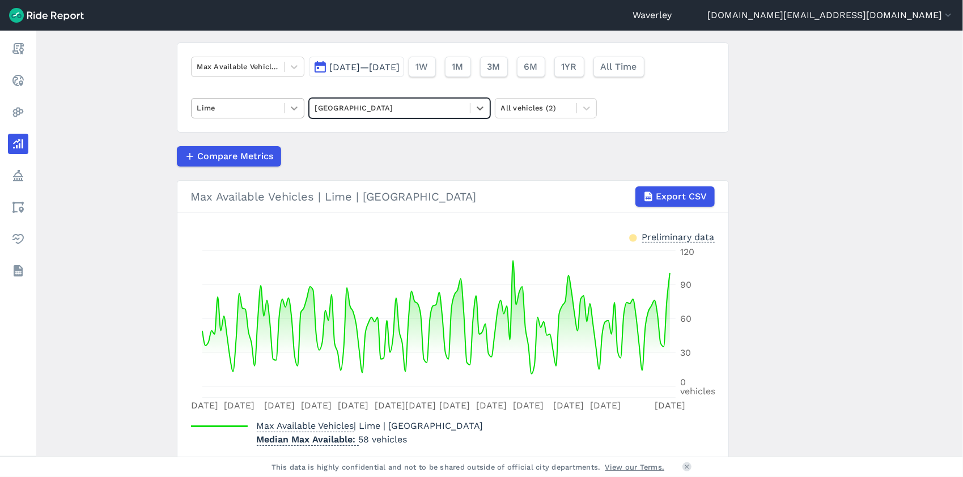
click at [293, 109] on icon at bounding box center [294, 108] width 11 height 11
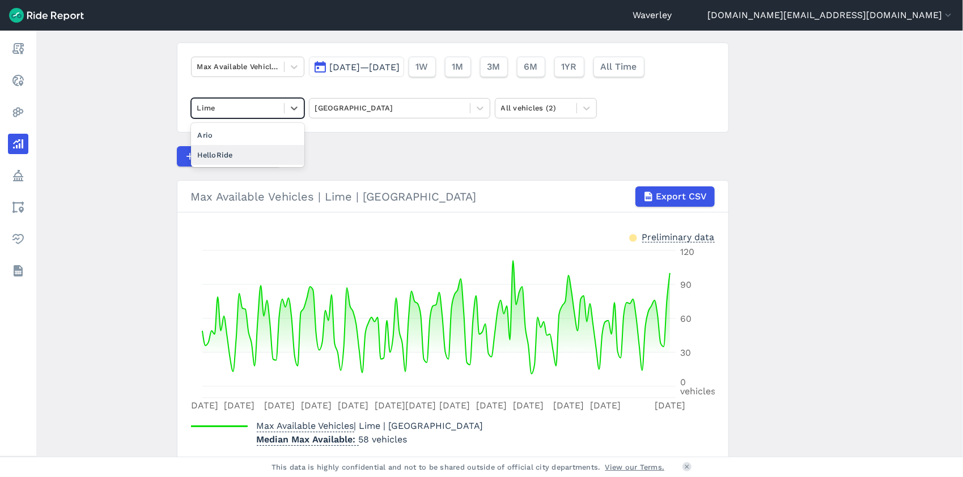
click at [239, 155] on div "HelloRide" at bounding box center [247, 155] width 113 height 20
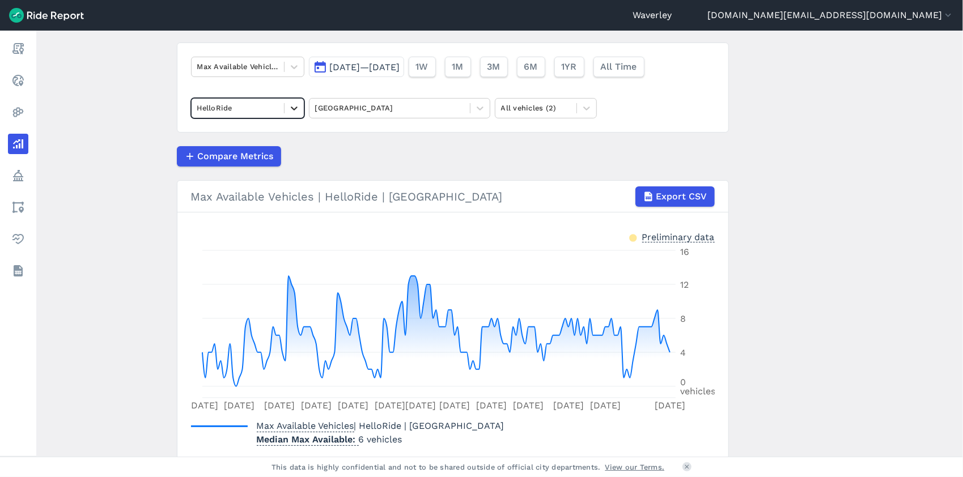
click at [295, 109] on icon at bounding box center [294, 108] width 11 height 11
click at [238, 134] on div "Ario" at bounding box center [247, 135] width 113 height 20
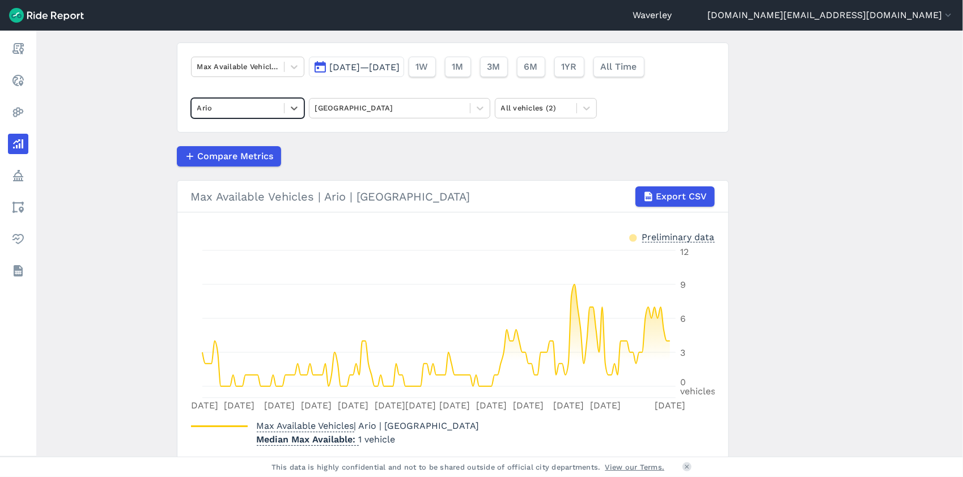
scroll to position [116, 0]
